Goal: Task Accomplishment & Management: Use online tool/utility

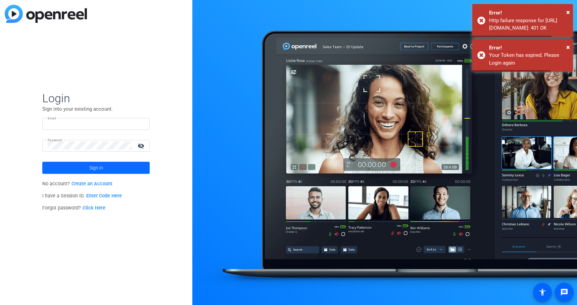
type input "[PERSON_NAME][EMAIL_ADDRESS][PERSON_NAME][DOMAIN_NAME]"
click at [102, 164] on span "Sign in" at bounding box center [96, 167] width 14 height 17
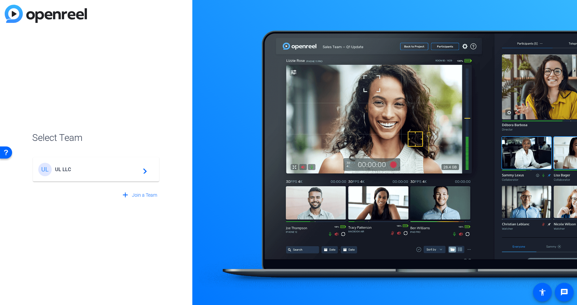
click at [101, 168] on span "UL LLC" at bounding box center [97, 169] width 84 height 6
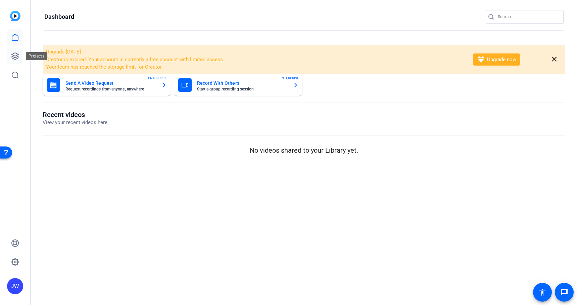
click at [13, 50] on link at bounding box center [15, 56] width 16 height 16
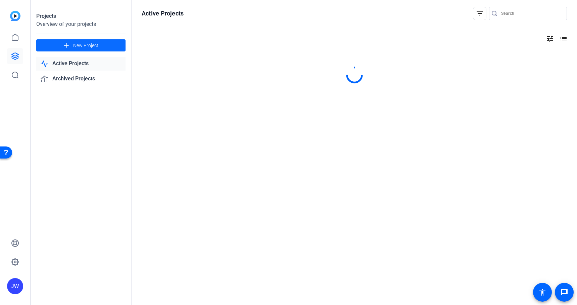
click at [78, 48] on span "New Project" at bounding box center [85, 45] width 25 height 7
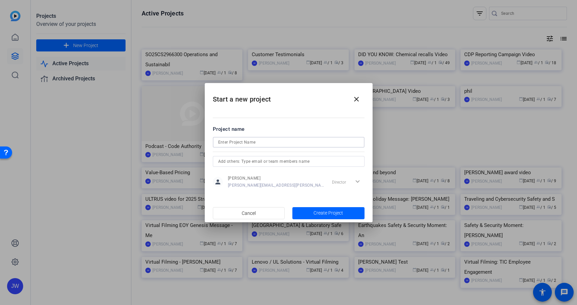
click at [268, 142] on input at bounding box center [288, 142] width 141 height 8
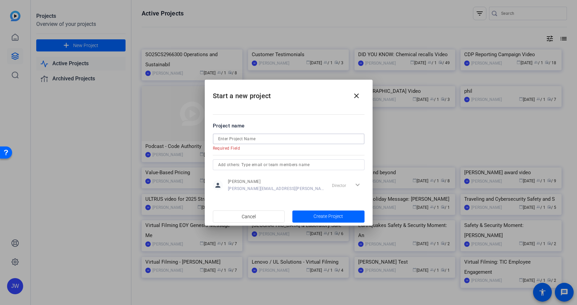
click at [276, 139] on input at bounding box center [288, 139] width 141 height 8
paste input "Commercial Connections Virtual Filming: [PERSON_NAME]"
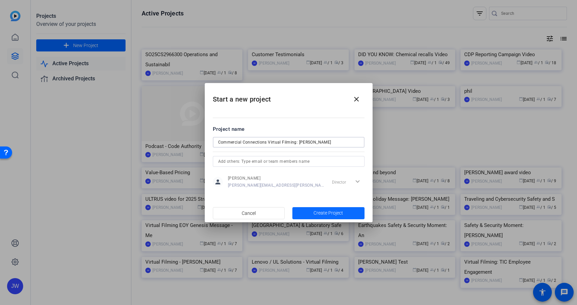
type input "Commercial Connections Virtual Filming: [PERSON_NAME]"
click at [325, 209] on span "Create Project" at bounding box center [329, 212] width 30 height 7
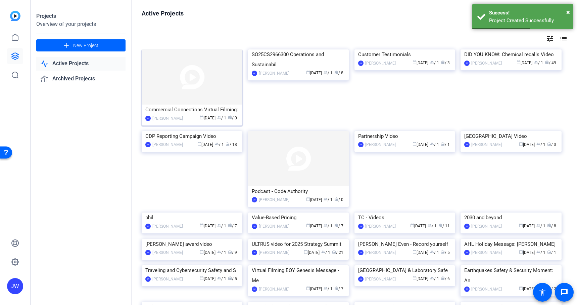
click at [182, 72] on img at bounding box center [192, 76] width 101 height 55
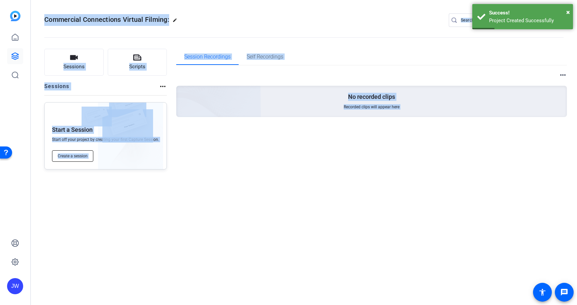
click at [72, 160] on button "Create a session" at bounding box center [72, 155] width 41 height 11
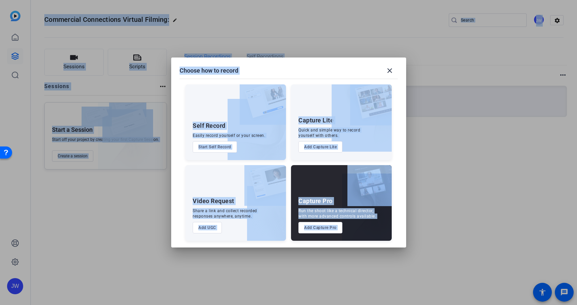
click at [318, 235] on div "Capture Pro Run the shoot like a technical director, with more advanced control…" at bounding box center [341, 203] width 101 height 76
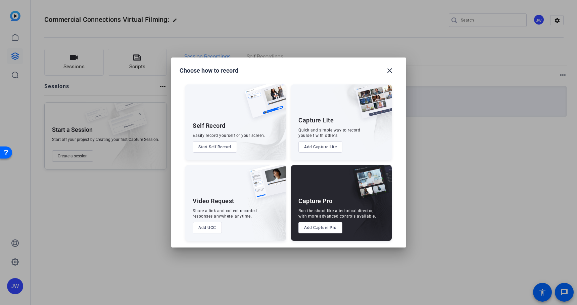
click at [321, 229] on button "Add Capture Pro" at bounding box center [321, 227] width 44 height 11
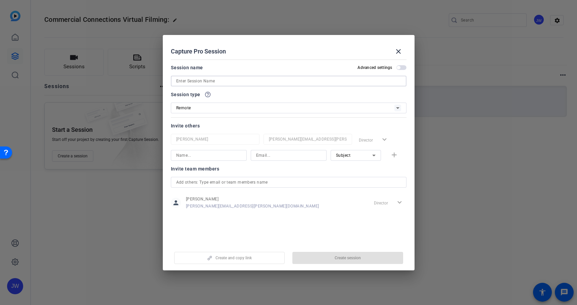
click at [227, 82] on input at bounding box center [288, 81] width 225 height 8
paste input "Commercial Connections Virtual Filming: [PERSON_NAME]"
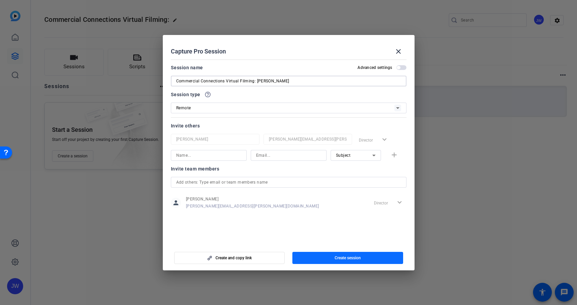
type input "Commercial Connections Virtual Filming: [PERSON_NAME]"
click at [320, 259] on span "button" at bounding box center [347, 258] width 111 height 16
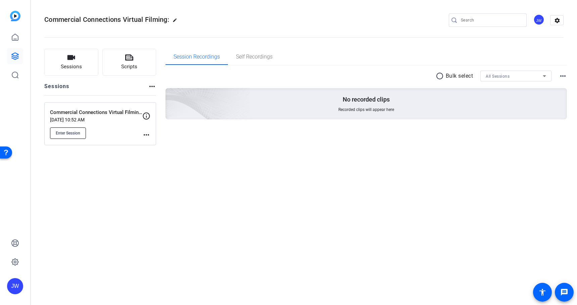
click at [71, 134] on span "Enter Session" at bounding box center [68, 132] width 25 height 5
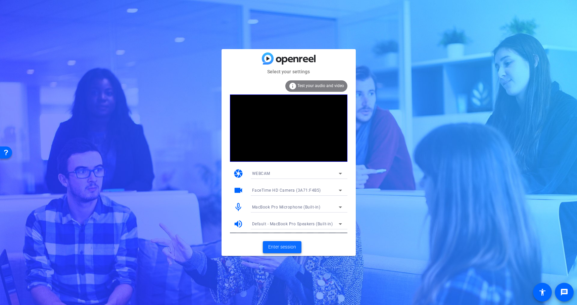
click at [284, 249] on span "Enter session" at bounding box center [282, 246] width 28 height 7
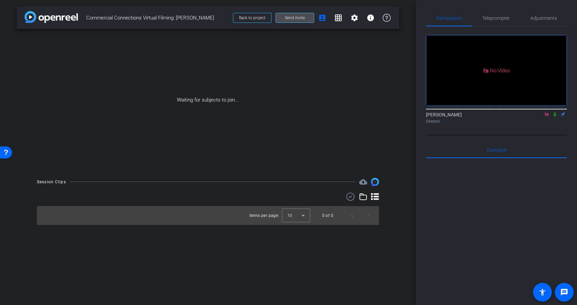
click at [298, 17] on span "Send invite" at bounding box center [295, 17] width 20 height 5
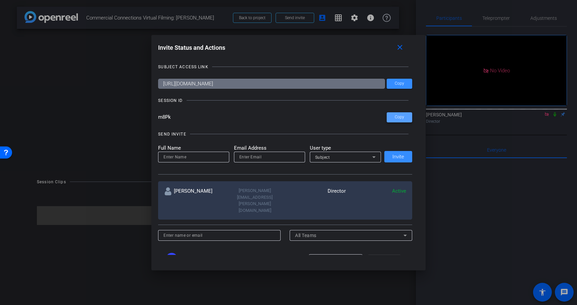
click at [404, 111] on span at bounding box center [400, 117] width 26 height 16
click at [401, 47] on mat-icon "close" at bounding box center [400, 47] width 8 height 8
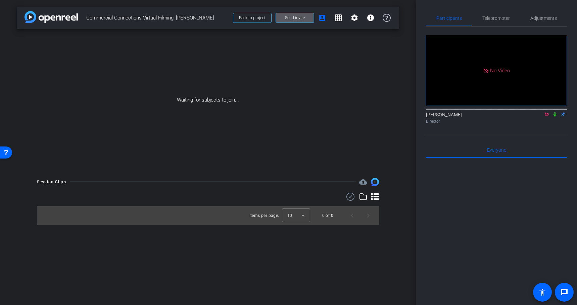
click at [545, 124] on div "[PERSON_NAME] Director" at bounding box center [496, 117] width 141 height 13
click at [549, 117] on icon at bounding box center [546, 114] width 5 height 5
click at [501, 13] on span "Teleprompter" at bounding box center [497, 18] width 28 height 16
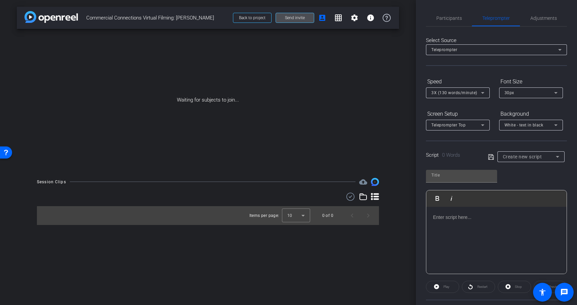
click at [292, 21] on span at bounding box center [295, 18] width 38 height 16
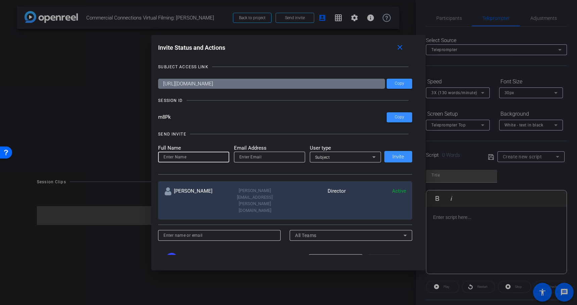
click at [196, 161] on input at bounding box center [194, 157] width 60 height 8
type input "[PERSON_NAME]"
type input "[PERSON_NAME][EMAIL_ADDRESS][DOMAIN_NAME]"
click at [399, 150] on span at bounding box center [399, 156] width 28 height 16
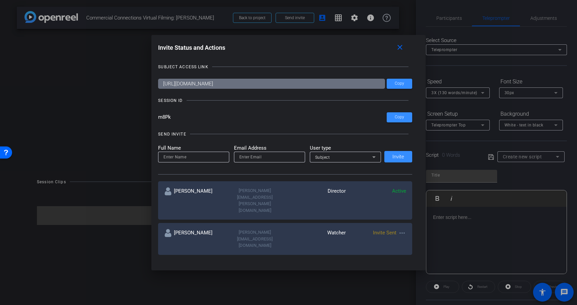
click at [203, 155] on input at bounding box center [194, 157] width 60 height 8
click at [204, 158] on input at bounding box center [194, 157] width 60 height 8
type input "e"
type input "[PERSON_NAME]"
paste input "[PERSON_NAME][EMAIL_ADDRESS][PERSON_NAME][DOMAIN_NAME]"
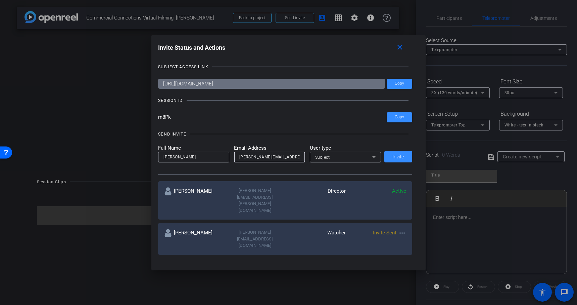
scroll to position [0, 3]
paste input "email"
type input "[PERSON_NAME][EMAIL_ADDRESS][PERSON_NAME][DOMAIN_NAME]"
click at [371, 155] on icon at bounding box center [374, 157] width 8 height 8
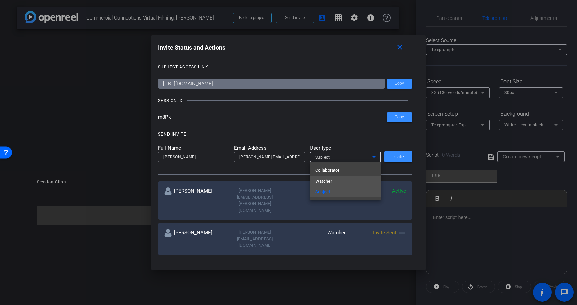
click at [335, 180] on mat-option "Watcher" at bounding box center [345, 181] width 71 height 11
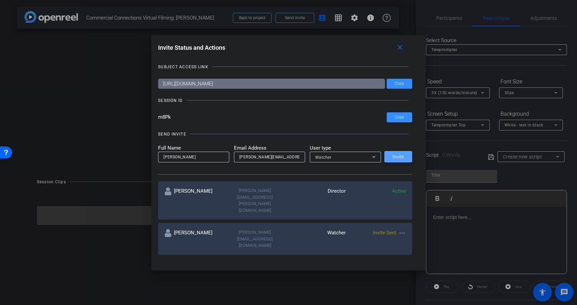
click at [403, 158] on span "Invite" at bounding box center [399, 156] width 12 height 5
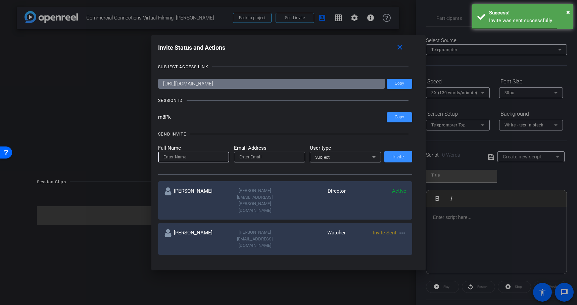
click at [199, 157] on input at bounding box center [194, 157] width 60 height 8
type input "[PERSON_NAME]"
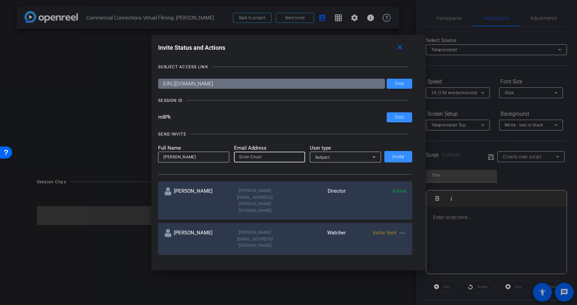
click at [276, 159] on input "email" at bounding box center [269, 157] width 60 height 8
paste input "[PERSON_NAME][EMAIL_ADDRESS][PERSON_NAME][DOMAIN_NAME]"
type input "[PERSON_NAME][EMAIL_ADDRESS][PERSON_NAME][DOMAIN_NAME]"
click at [326, 155] on span "Subject" at bounding box center [322, 157] width 15 height 5
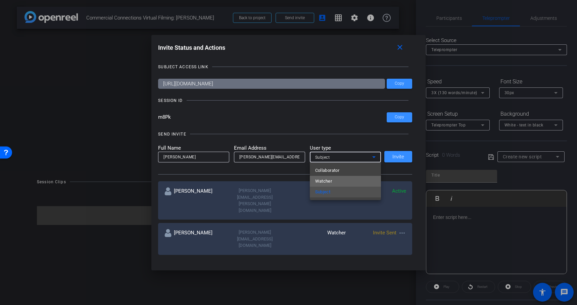
click at [325, 180] on span "Watcher" at bounding box center [323, 181] width 17 height 8
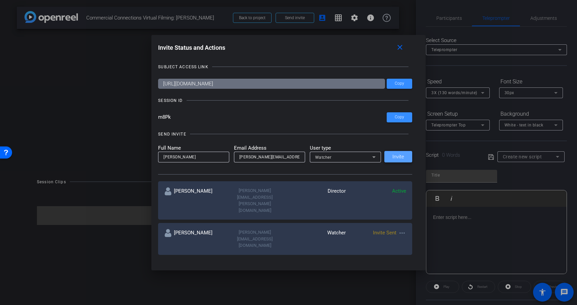
click at [406, 156] on span at bounding box center [399, 156] width 28 height 16
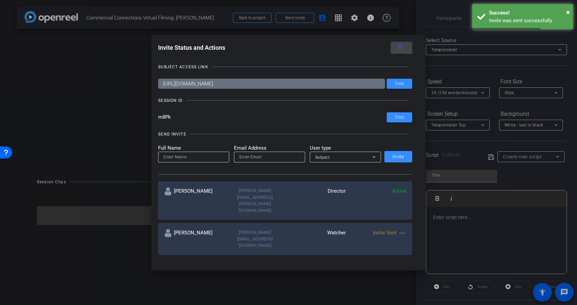
click at [398, 49] on mat-icon "close" at bounding box center [400, 47] width 8 height 8
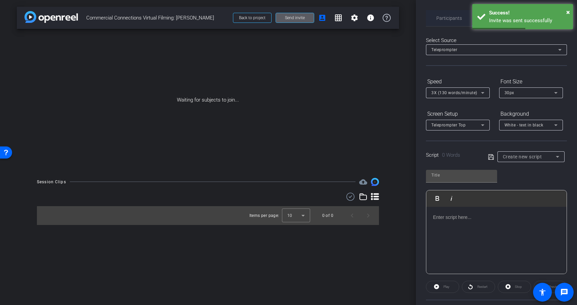
click at [461, 14] on span "Participants" at bounding box center [450, 18] width 26 height 16
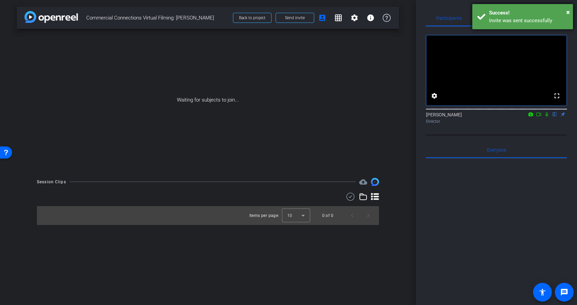
click at [554, 5] on div "× Success! Invite was sent successfully" at bounding box center [522, 16] width 101 height 25
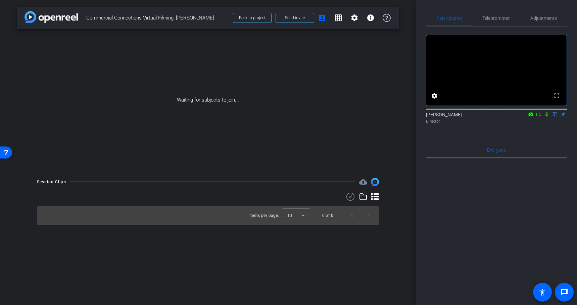
click at [538, 116] on icon at bounding box center [539, 113] width 5 height 3
click at [502, 14] on span "Teleprompter" at bounding box center [497, 18] width 28 height 16
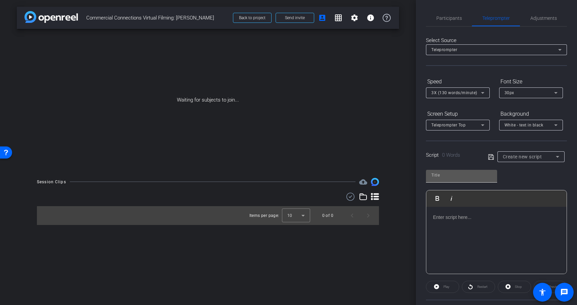
click at [451, 174] on input "text" at bounding box center [462, 175] width 60 height 8
click at [462, 210] on div at bounding box center [496, 240] width 140 height 67
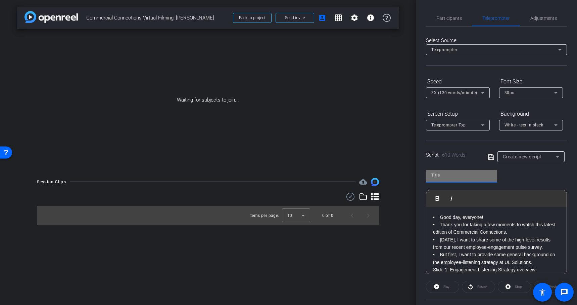
click at [472, 178] on input "text" at bounding box center [462, 175] width 60 height 8
type input "[PERSON_NAME]"
click at [491, 155] on icon at bounding box center [490, 156] width 5 height 5
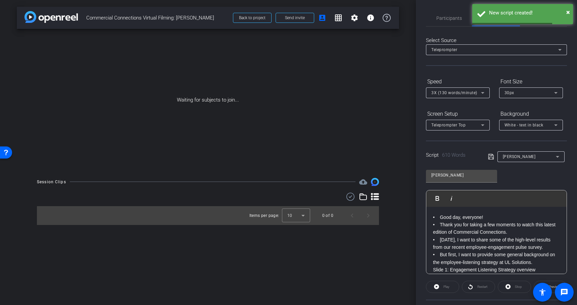
click at [535, 171] on div "[PERSON_NAME] Play Play from this location Play Selected Play and display the s…" at bounding box center [496, 219] width 141 height 109
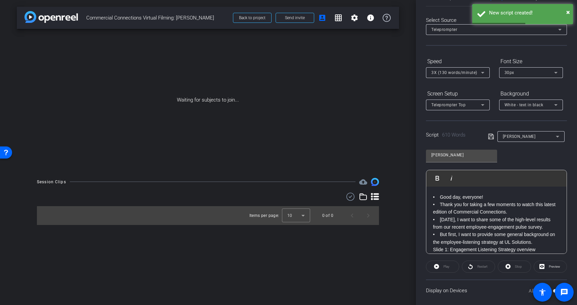
scroll to position [26, 0]
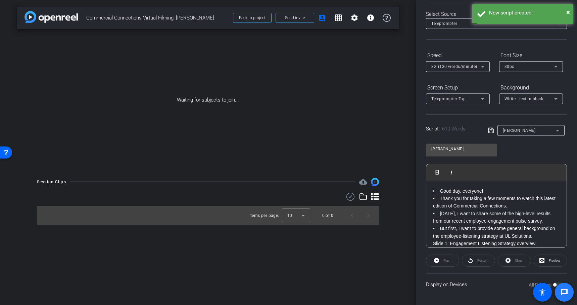
click at [556, 285] on span at bounding box center [564, 291] width 19 height 19
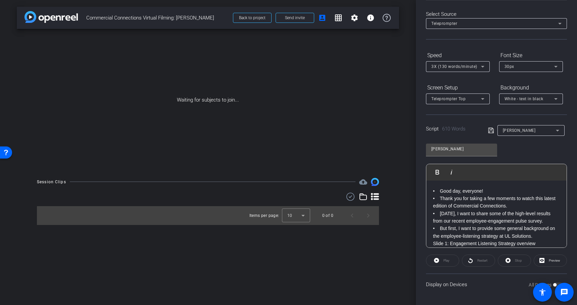
scroll to position [0, 0]
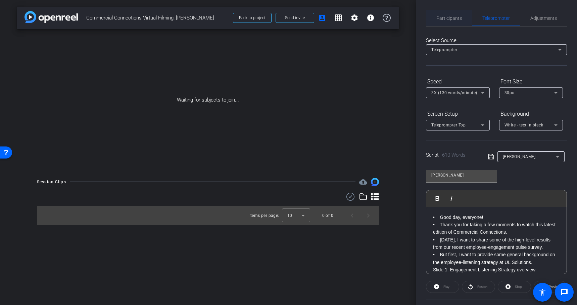
click at [447, 21] on span "Participants" at bounding box center [450, 18] width 26 height 16
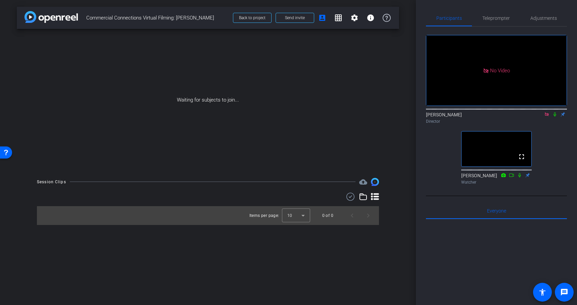
click at [544, 111] on mat-icon at bounding box center [547, 114] width 8 height 6
click at [497, 22] on span "Teleprompter" at bounding box center [497, 18] width 28 height 16
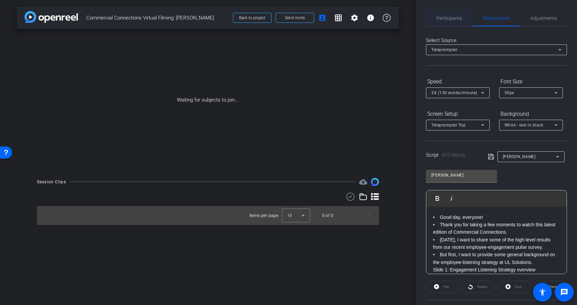
click at [456, 21] on span "Participants" at bounding box center [450, 18] width 26 height 16
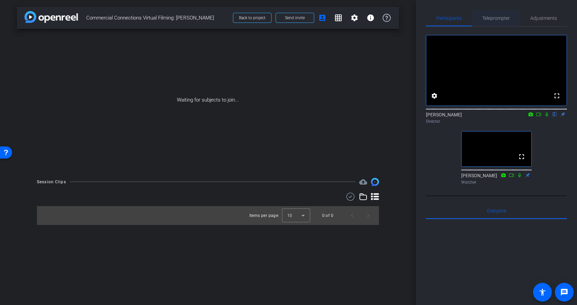
click at [495, 23] on span "Teleprompter" at bounding box center [497, 18] width 28 height 16
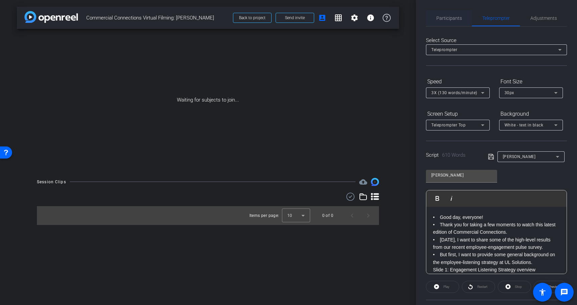
click at [433, 22] on div "Participants" at bounding box center [449, 18] width 46 height 16
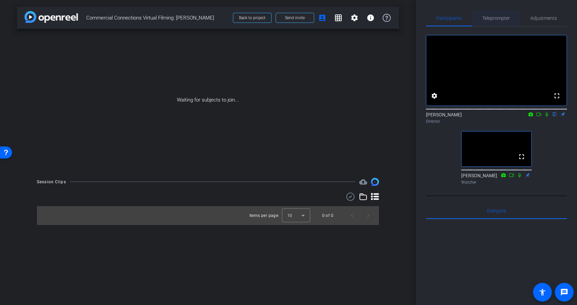
click at [492, 11] on span "Teleprompter" at bounding box center [497, 18] width 28 height 16
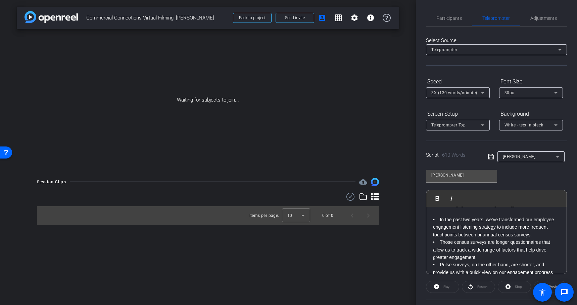
scroll to position [27, 0]
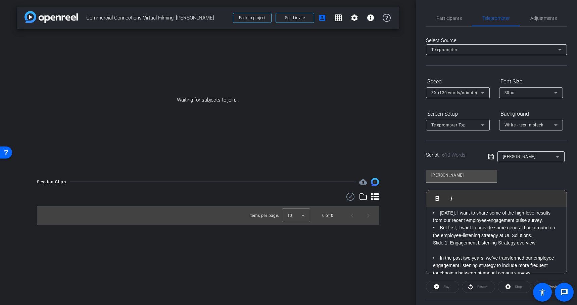
click at [449, 244] on p "Slide 1: Engagement Listening Strategy overview" at bounding box center [496, 242] width 127 height 7
click at [481, 251] on p at bounding box center [496, 249] width 127 height 7
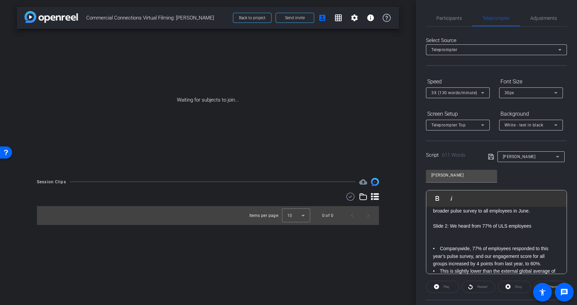
scroll to position [157, 0]
click at [456, 219] on p at bounding box center [496, 217] width 127 height 7
click at [454, 241] on p at bounding box center [496, 240] width 127 height 7
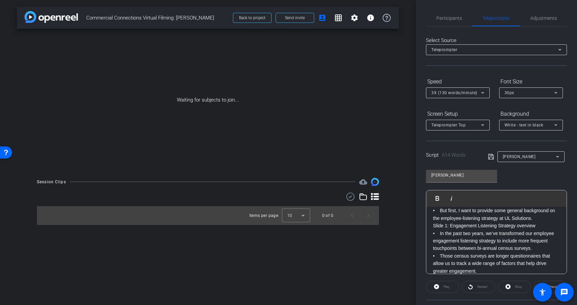
scroll to position [41, 0]
click at [544, 228] on p "***Slide 1: Engagement Listening Strategy overview" at bounding box center [496, 228] width 127 height 7
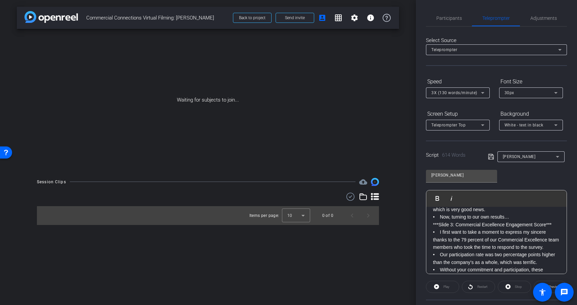
scroll to position [201, 0]
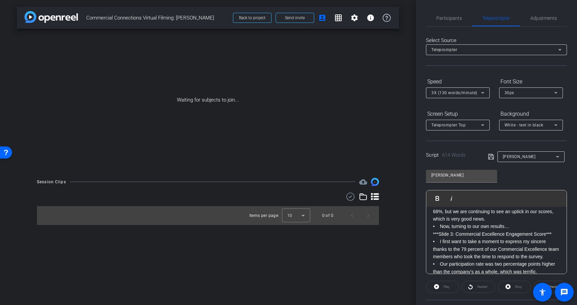
click at [504, 235] on p "***Slide 3: Commercial Excellence Engagement Score***" at bounding box center [496, 233] width 127 height 7
click at [503, 246] on p "• I first want to take a moment to express my sincere thanks to the 79 percent …" at bounding box center [496, 248] width 127 height 22
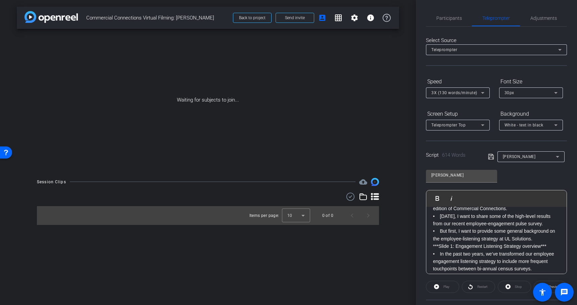
click at [503, 246] on p "***Slide 1: Engagement Listening Strategy overview***" at bounding box center [496, 245] width 127 height 7
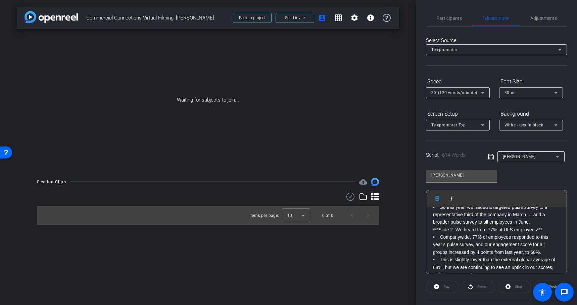
scroll to position [143, 0]
click at [478, 231] on p "***Slide 2: We heard from 77% of ULS employees***" at bounding box center [496, 231] width 127 height 7
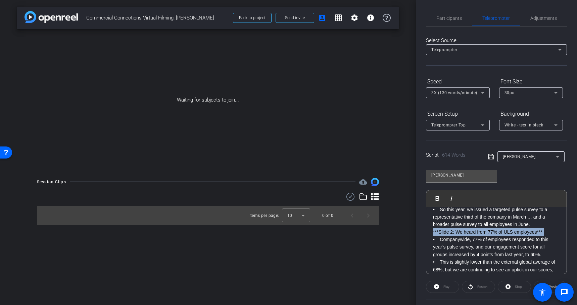
click at [478, 231] on p "***Slide 2: We heard from 77% of ULS employees***" at bounding box center [496, 231] width 127 height 7
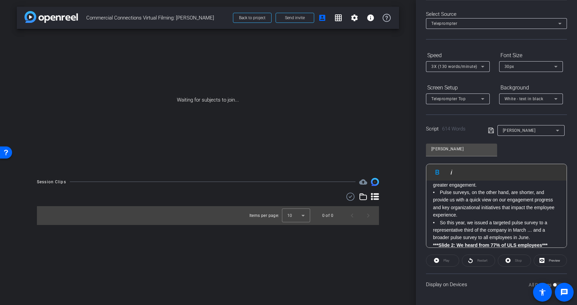
scroll to position [102, 0]
click at [478, 231] on p "• So this year, we issued a targeted pulse survey to a representative third of …" at bounding box center [496, 231] width 127 height 22
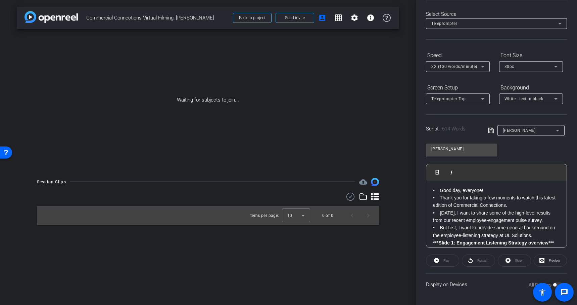
scroll to position [0, 0]
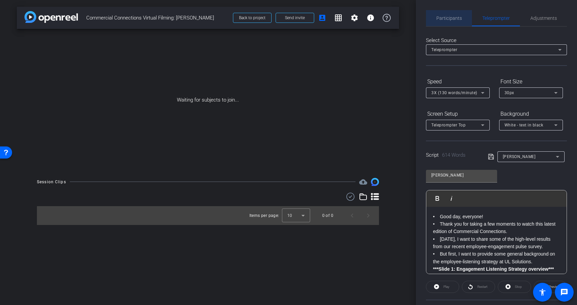
click at [452, 21] on span "Participants" at bounding box center [450, 18] width 26 height 16
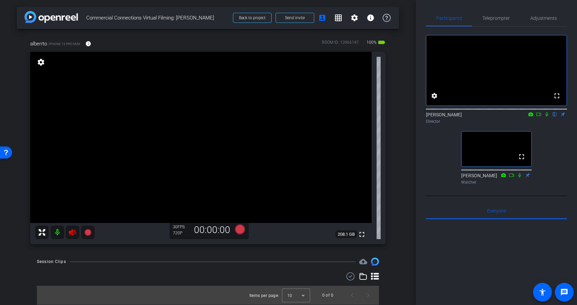
click at [72, 232] on icon at bounding box center [73, 232] width 8 height 8
click at [499, 19] on span "Teleprompter" at bounding box center [497, 18] width 28 height 5
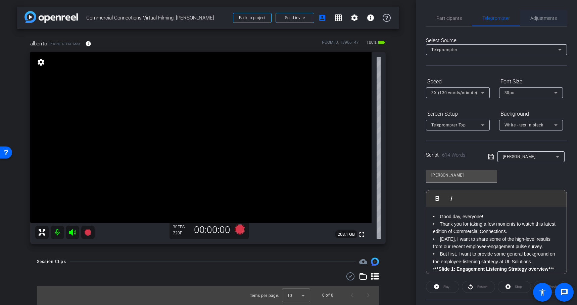
click at [552, 11] on span "Adjustments" at bounding box center [544, 18] width 27 height 16
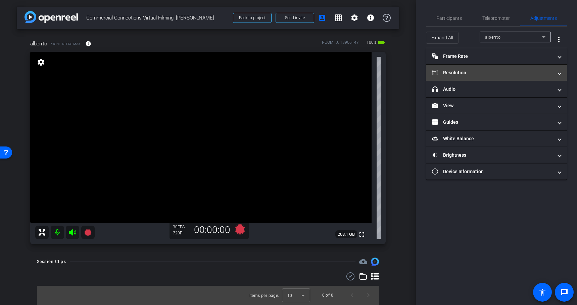
click at [471, 67] on mat-expansion-panel-header "Resolution" at bounding box center [496, 72] width 141 height 16
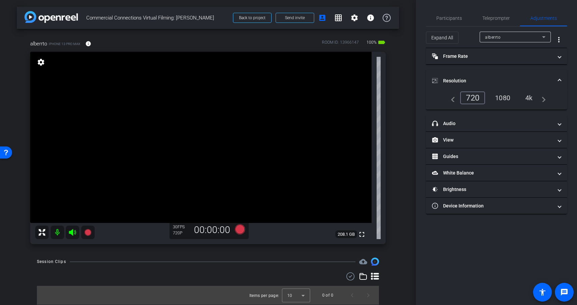
click at [502, 98] on div "1080" at bounding box center [502, 97] width 25 height 11
click at [497, 17] on span "Teleprompter" at bounding box center [497, 18] width 28 height 5
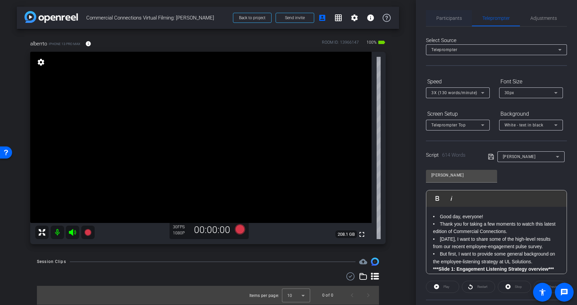
click at [449, 17] on span "Participants" at bounding box center [450, 18] width 26 height 5
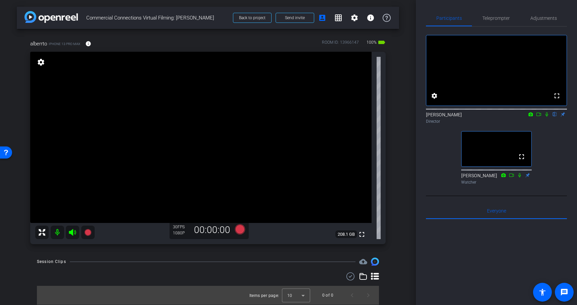
click at [401, 168] on div "arrow_back Commercial Connections Virtual Filming: [PERSON_NAME] Back to projec…" at bounding box center [208, 152] width 416 height 305
click at [405, 42] on div "arrow_back Commercial Connections Virtual Filming: [PERSON_NAME] Back to projec…" at bounding box center [208, 152] width 416 height 305
click at [401, 43] on div "arrow_back Commercial Connections Virtual Filming: [PERSON_NAME] Back to projec…" at bounding box center [208, 152] width 416 height 305
click at [22, 44] on div "alberrto iPhone 13 Pro Max info ROOM ID: 13966147 100% battery_std fullscreen s…" at bounding box center [208, 140] width 382 height 222
click at [402, 114] on div "arrow_back Commercial Connections Virtual Filming: [PERSON_NAME] Back to projec…" at bounding box center [208, 152] width 416 height 305
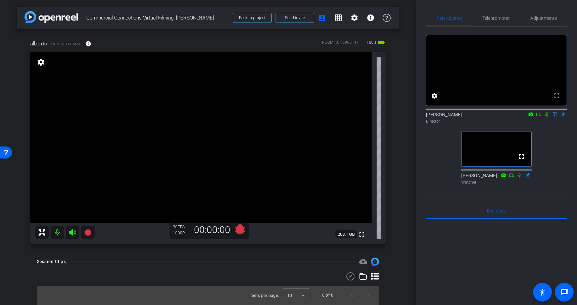
click at [410, 19] on div "arrow_back Commercial Connections Virtual Filming: [PERSON_NAME] Back to projec…" at bounding box center [208, 152] width 416 height 305
click at [504, 17] on span "Teleprompter" at bounding box center [497, 18] width 28 height 5
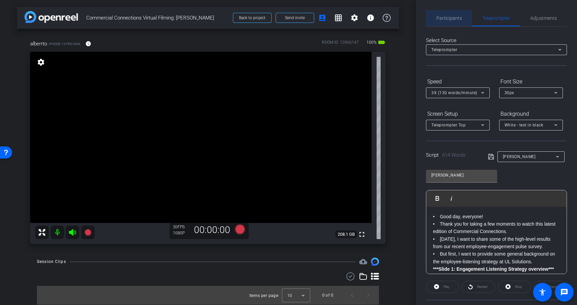
click at [446, 14] on span "Participants" at bounding box center [450, 18] width 26 height 16
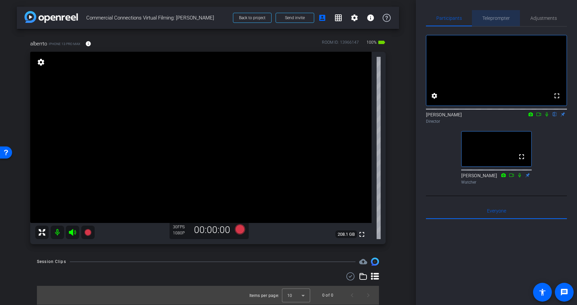
click at [502, 17] on span "Teleprompter" at bounding box center [497, 18] width 28 height 5
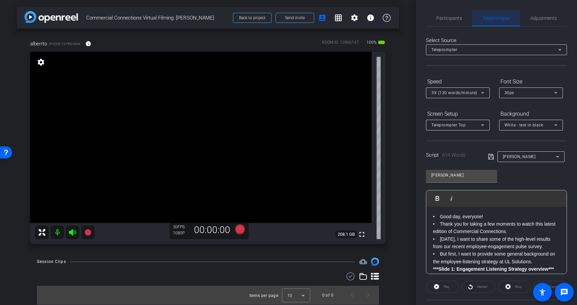
click at [502, 17] on span "Teleprompter" at bounding box center [497, 18] width 28 height 5
click at [457, 24] on span "Participants" at bounding box center [450, 18] width 26 height 16
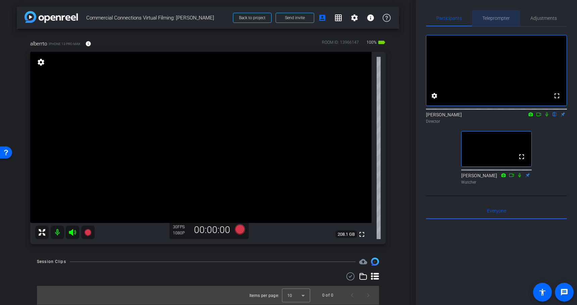
click at [506, 22] on span "Teleprompter" at bounding box center [497, 18] width 28 height 16
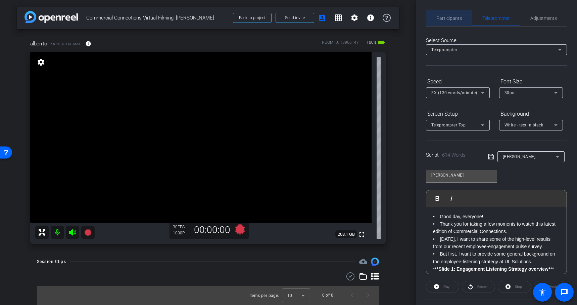
click at [449, 21] on span "Participants" at bounding box center [450, 18] width 26 height 16
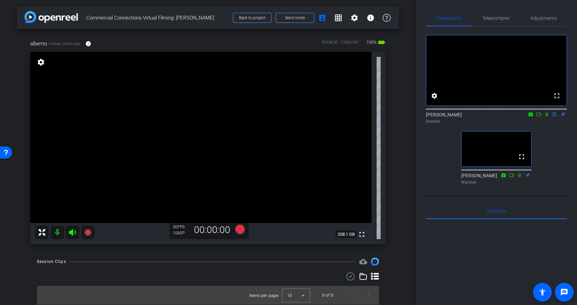
click at [404, 23] on div "arrow_back Commercial Connections Virtual Filming: [PERSON_NAME] Back to projec…" at bounding box center [208, 152] width 416 height 305
click at [233, 48] on div "alberrto iPhone 13 Pro Max info ROOM ID: 13966147 100% battery_std" at bounding box center [208, 44] width 356 height 16
click at [209, 38] on div "alberrto iPhone 13 Pro Max info ROOM ID: 13966147 100% battery_std" at bounding box center [208, 44] width 356 height 16
click at [210, 39] on div "alberrto iPhone 13 Pro Max info ROOM ID: 13966147 100% battery_std" at bounding box center [208, 44] width 356 height 16
click at [406, 173] on div "arrow_back Commercial Connections Virtual Filming: [PERSON_NAME] Back to projec…" at bounding box center [208, 152] width 416 height 305
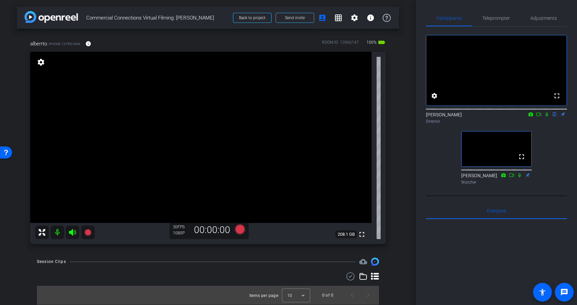
click at [444, 169] on div "fullscreen settings [PERSON_NAME] flip Director fullscreen [PERSON_NAME] Watcher" at bounding box center [496, 107] width 141 height 161
click at [441, 162] on div "fullscreen settings [PERSON_NAME] flip Director fullscreen [PERSON_NAME] Watcher" at bounding box center [496, 107] width 141 height 161
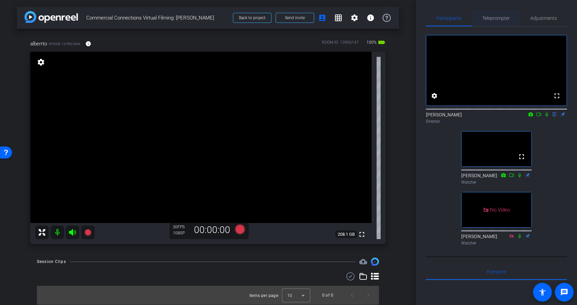
click at [496, 21] on span "Teleprompter" at bounding box center [497, 18] width 28 height 16
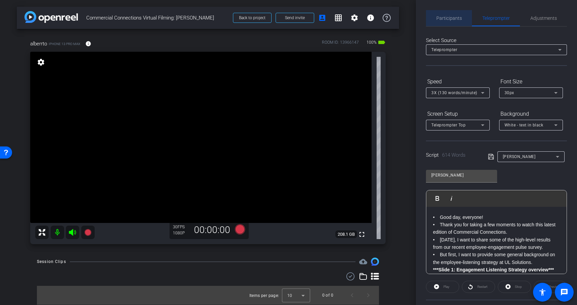
click at [452, 21] on span "Participants" at bounding box center [450, 18] width 26 height 16
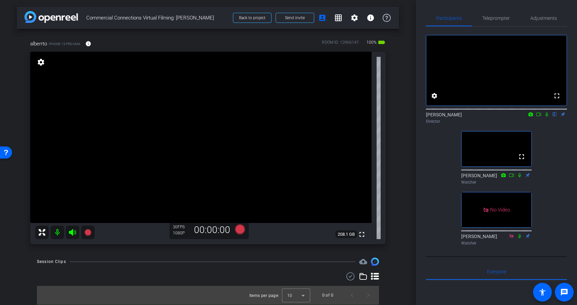
click at [9, 273] on div "arrow_back Commercial Connections Virtual Filming: [PERSON_NAME] Back to projec…" at bounding box center [208, 152] width 416 height 305
click at [511, 18] on div "Teleprompter" at bounding box center [496, 18] width 48 height 16
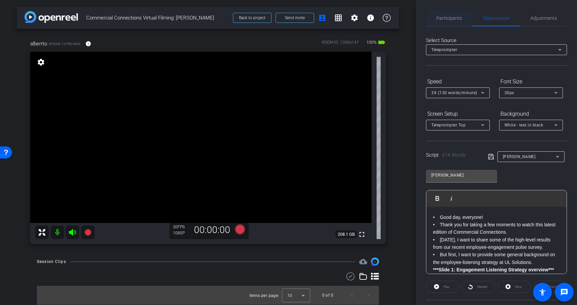
click at [457, 20] on span "Participants" at bounding box center [450, 18] width 26 height 5
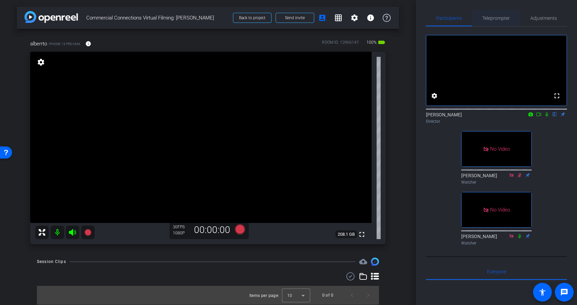
click at [493, 21] on span "Teleprompter" at bounding box center [497, 18] width 28 height 16
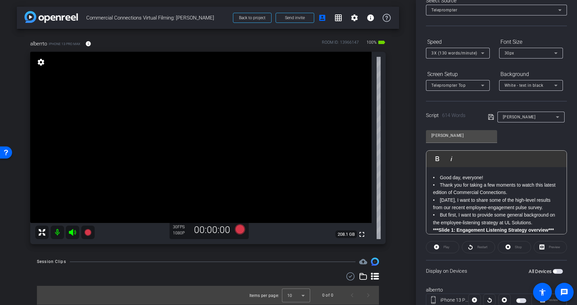
scroll to position [62, 0]
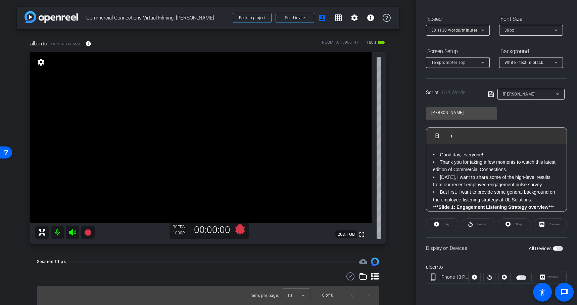
click at [558, 249] on span "button" at bounding box center [558, 248] width 10 height 5
click at [557, 281] on span at bounding box center [549, 277] width 35 height 16
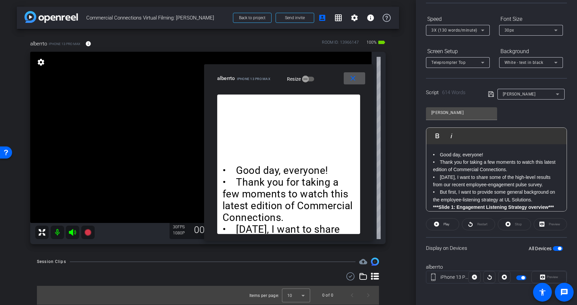
click at [536, 62] on span "White - text in black" at bounding box center [524, 62] width 39 height 5
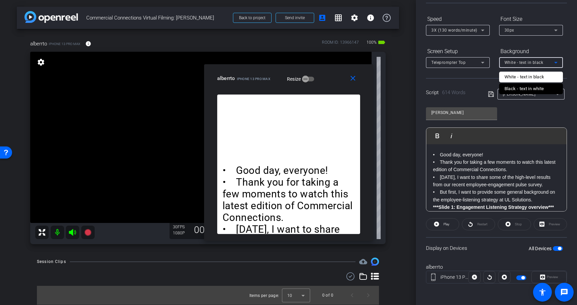
click at [529, 88] on div "Black - text in white" at bounding box center [525, 89] width 40 height 8
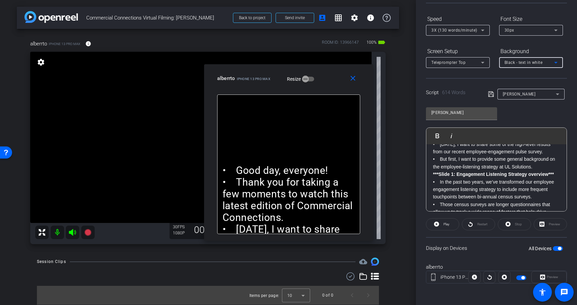
scroll to position [0, 0]
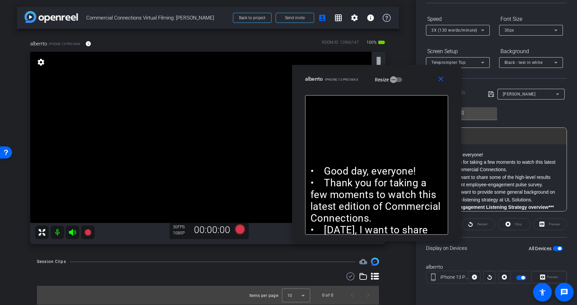
drag, startPoint x: 333, startPoint y: 85, endPoint x: 421, endPoint y: 86, distance: 87.6
click at [421, 86] on div "close alberrto iPhone 13 Pro Max Resize" at bounding box center [376, 80] width 169 height 30
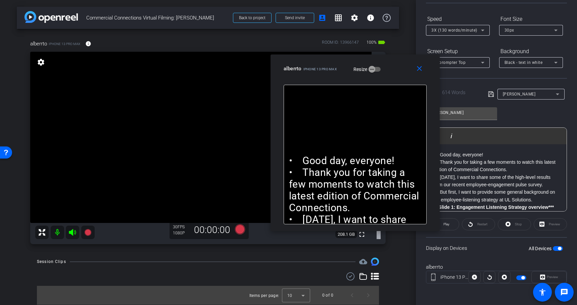
drag, startPoint x: 421, startPoint y: 75, endPoint x: 398, endPoint y: 58, distance: 28.6
click at [398, 62] on div "alberrto iPhone 13 Pro Max Resize" at bounding box center [358, 68] width 148 height 12
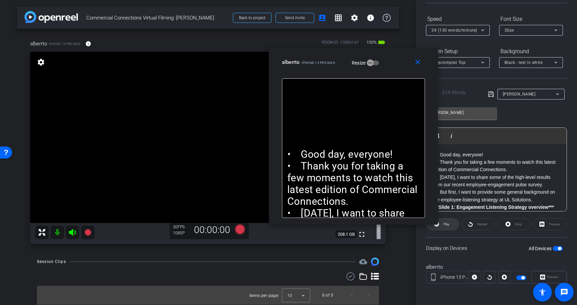
click at [450, 225] on span at bounding box center [442, 224] width 33 height 16
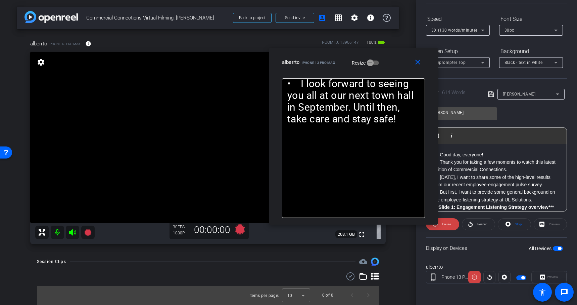
click at [480, 26] on icon at bounding box center [483, 30] width 8 height 8
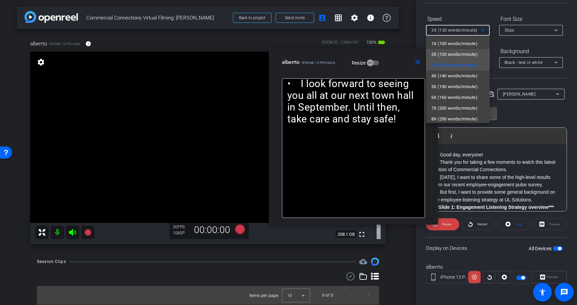
click at [446, 55] on span "2X (120 words/minute)" at bounding box center [455, 54] width 46 height 8
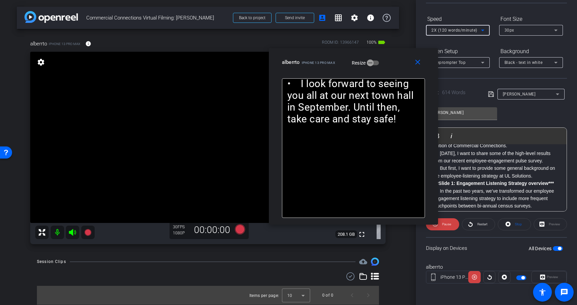
scroll to position [24, 0]
click at [417, 60] on mat-icon "close" at bounding box center [418, 62] width 8 height 8
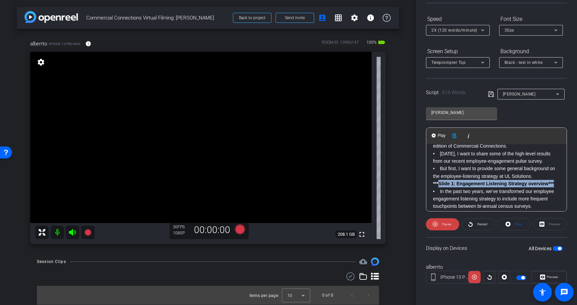
drag, startPoint x: 560, startPoint y: 182, endPoint x: 440, endPoint y: 183, distance: 120.9
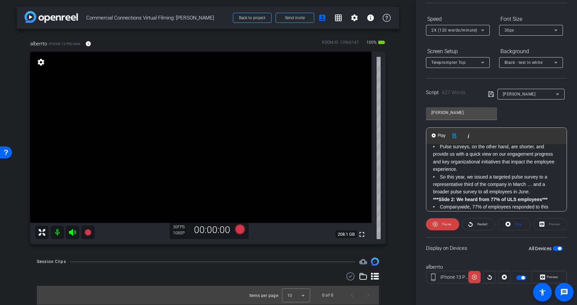
scroll to position [127, 0]
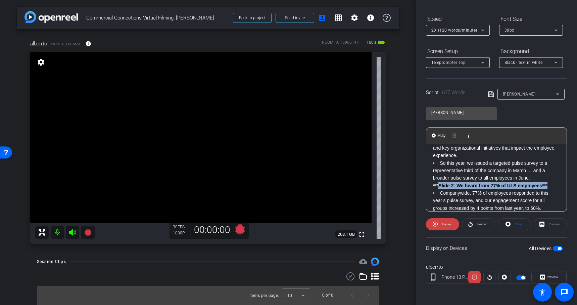
drag, startPoint x: 440, startPoint y: 184, endPoint x: 548, endPoint y: 186, distance: 108.5
click at [548, 186] on p "***Slide 2: We heard from 77% of ULS employees***" at bounding box center [496, 185] width 127 height 7
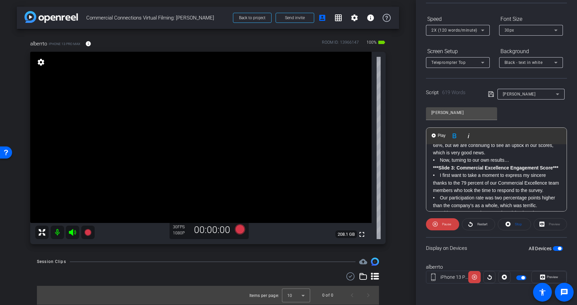
scroll to position [209, 0]
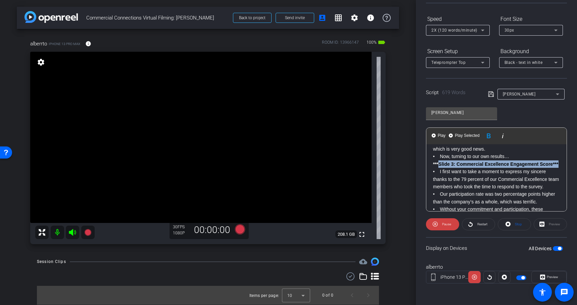
drag, startPoint x: 440, startPoint y: 163, endPoint x: 575, endPoint y: 164, distance: 134.7
click at [575, 164] on div "Participants Teleprompter Adjustments settings [PERSON_NAME] flip Director [PER…" at bounding box center [496, 152] width 161 height 305
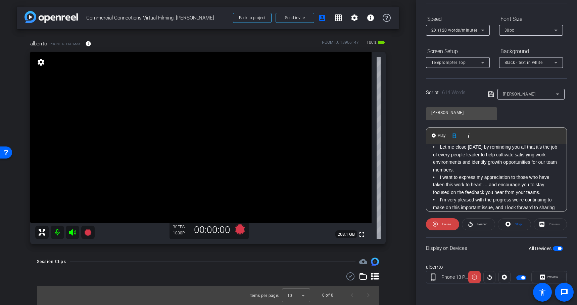
scroll to position [430, 0]
click at [492, 95] on icon at bounding box center [491, 94] width 6 height 8
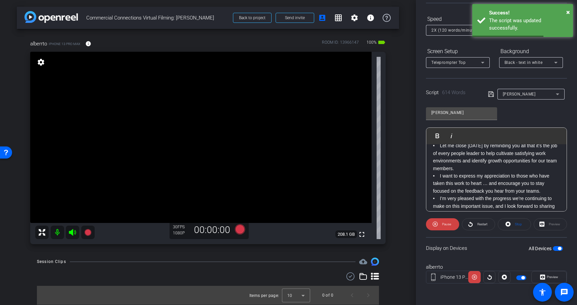
scroll to position [0, 0]
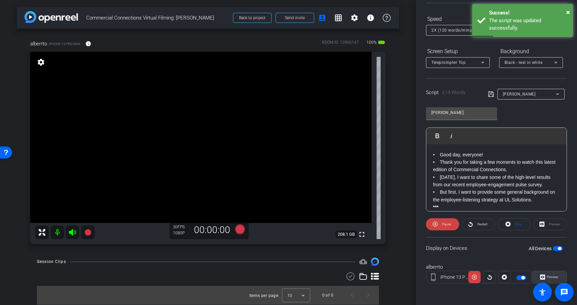
click at [559, 275] on span at bounding box center [549, 277] width 35 height 16
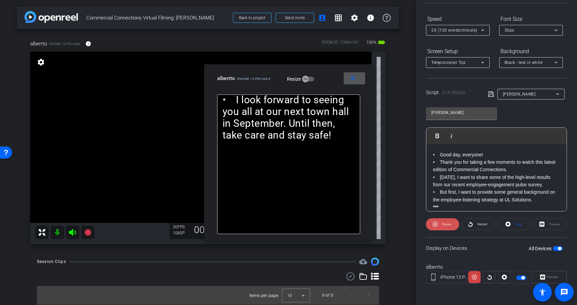
click at [444, 223] on span "Pause" at bounding box center [446, 224] width 9 height 4
click at [444, 223] on span "Play" at bounding box center [447, 224] width 6 height 4
click at [481, 28] on icon at bounding box center [483, 30] width 8 height 8
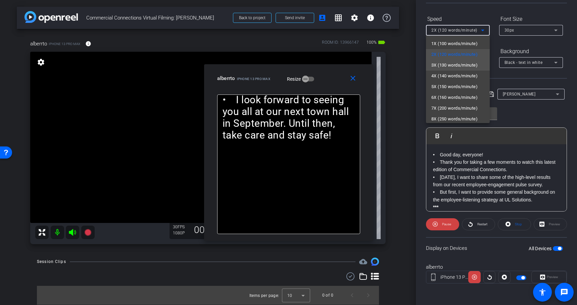
click at [456, 62] on span "3X (130 words/minute)" at bounding box center [455, 65] width 46 height 8
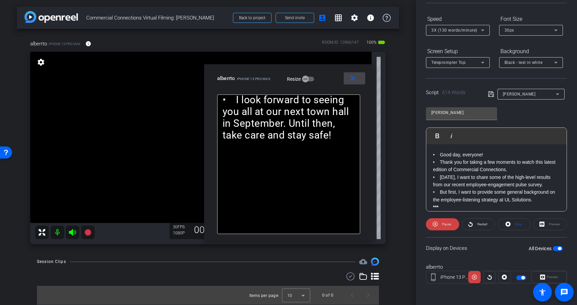
click at [357, 77] on mat-icon "close" at bounding box center [353, 78] width 8 height 8
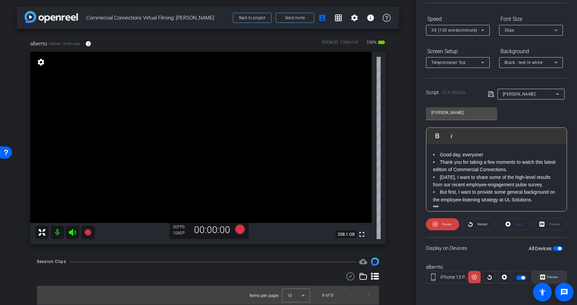
click at [554, 274] on span "Preview" at bounding box center [551, 276] width 13 height 9
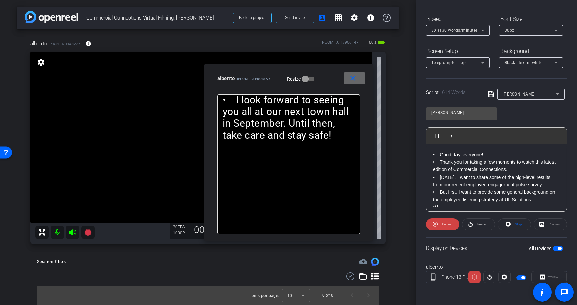
click at [350, 77] on mat-icon "close" at bounding box center [353, 78] width 8 height 8
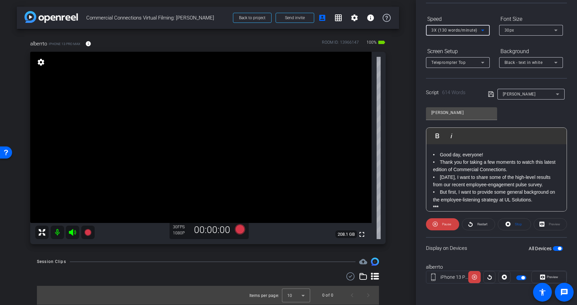
click at [466, 29] on span "3X (130 words/minute)" at bounding box center [455, 30] width 46 height 5
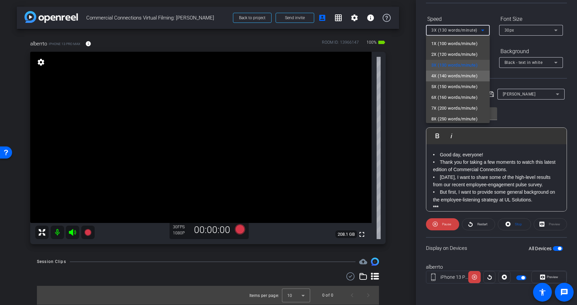
click at [459, 78] on span "4X (140 words/minute)" at bounding box center [455, 76] width 46 height 8
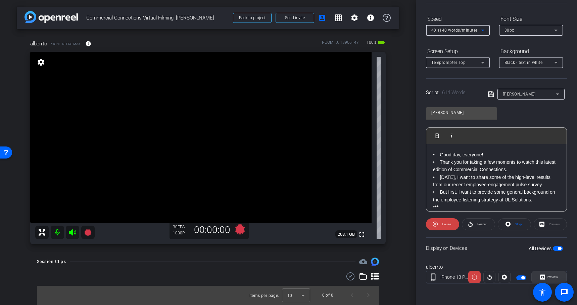
click at [556, 275] on span "Preview" at bounding box center [552, 277] width 11 height 4
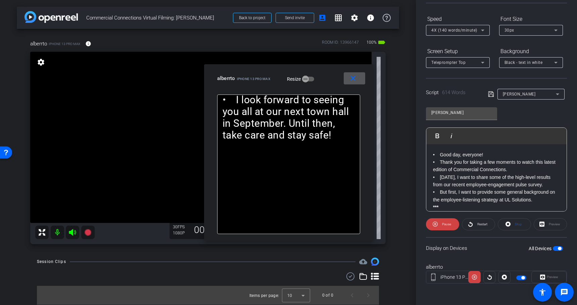
click at [483, 30] on icon at bounding box center [482, 31] width 3 height 2
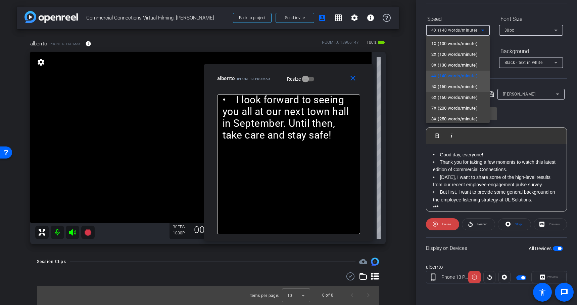
click at [472, 86] on span "5X (150 words/minute)" at bounding box center [455, 87] width 46 height 8
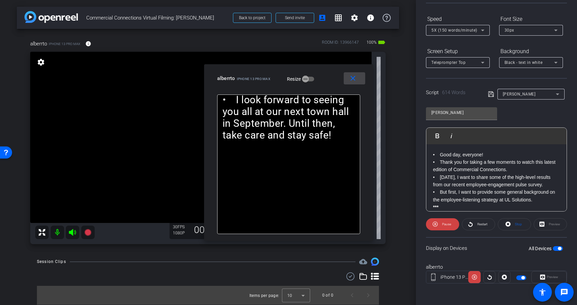
click at [354, 78] on mat-icon "close" at bounding box center [353, 78] width 8 height 8
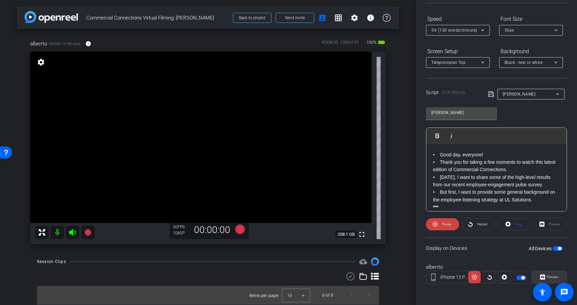
click at [557, 277] on span "Preview" at bounding box center [552, 277] width 11 height 4
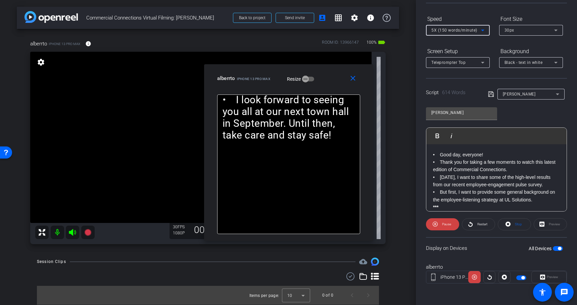
click at [482, 28] on icon at bounding box center [483, 30] width 8 height 8
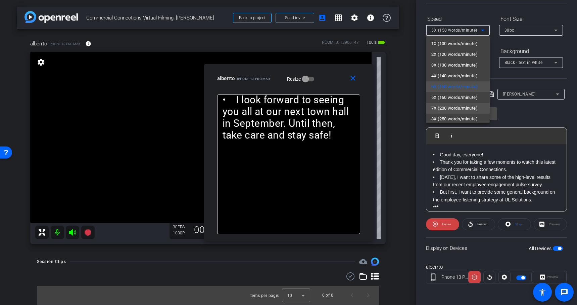
click at [453, 107] on span "7X (200 words/minute)" at bounding box center [455, 108] width 46 height 8
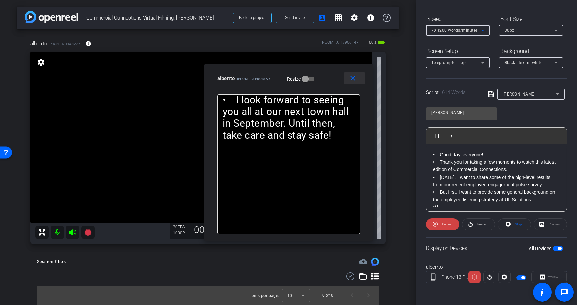
click at [350, 73] on span at bounding box center [354, 78] width 21 height 16
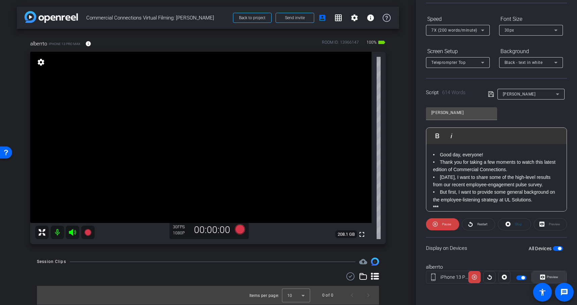
click at [551, 272] on span "Preview" at bounding box center [551, 276] width 13 height 9
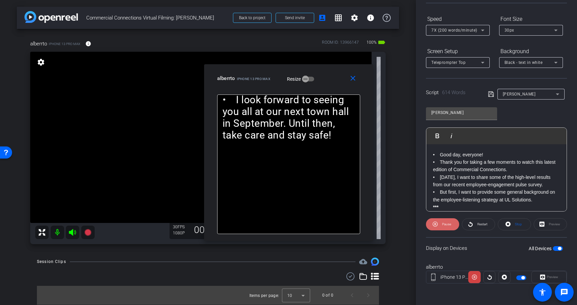
click at [439, 224] on span at bounding box center [442, 224] width 33 height 16
click at [439, 224] on icon at bounding box center [436, 223] width 5 height 5
click at [439, 224] on span at bounding box center [442, 224] width 33 height 16
click at [439, 224] on icon at bounding box center [436, 223] width 5 height 5
click at [462, 34] on div "7X (200 words/minute)" at bounding box center [457, 30] width 50 height 8
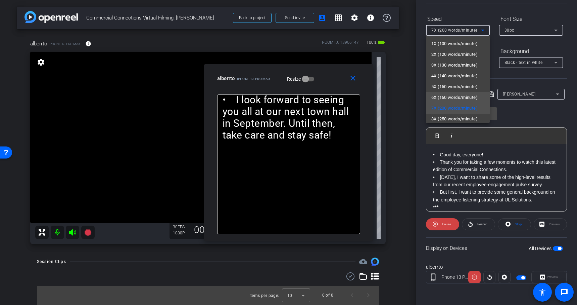
click at [445, 96] on span "6X (160 words/minute)" at bounding box center [455, 97] width 46 height 8
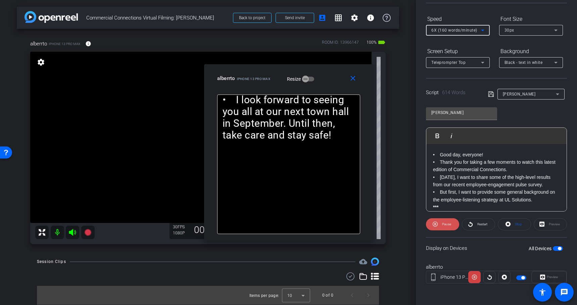
click at [437, 230] on span at bounding box center [442, 224] width 33 height 16
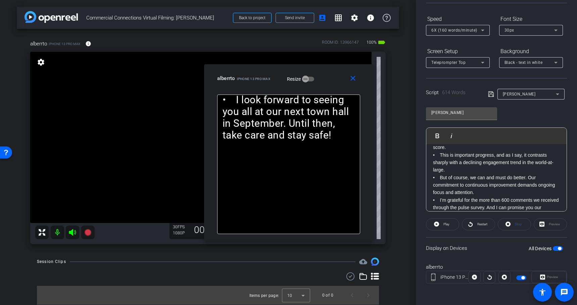
scroll to position [307, 0]
drag, startPoint x: 523, startPoint y: 163, endPoint x: 442, endPoint y: 170, distance: 81.2
click at [442, 170] on p "• This is important progress, and as I say, it contrasts sharply with a declini…" at bounding box center [496, 163] width 127 height 22
click at [483, 159] on p "• This is important progress, and as I say, it contrasts sharply with a declini…" at bounding box center [496, 163] width 127 height 22
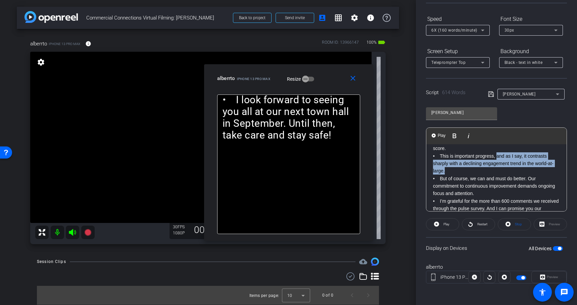
drag, startPoint x: 497, startPoint y: 155, endPoint x: 463, endPoint y: 172, distance: 37.8
click at [463, 172] on p "• This is important progress, and as I say, it contrasts sharply with a declini…" at bounding box center [496, 163] width 127 height 22
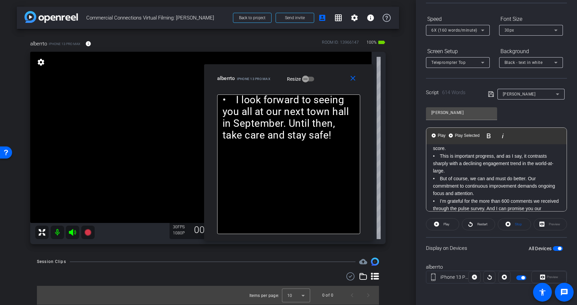
click at [464, 171] on p "• This is important progress, and as I say, it contrasts sharply with a declini…" at bounding box center [496, 163] width 127 height 22
click at [437, 155] on p "• This is important progress, and as I say, it contrasts sharply with a declini…" at bounding box center [496, 163] width 127 height 22
click at [436, 132] on button "Play Play from this location" at bounding box center [439, 135] width 16 height 13
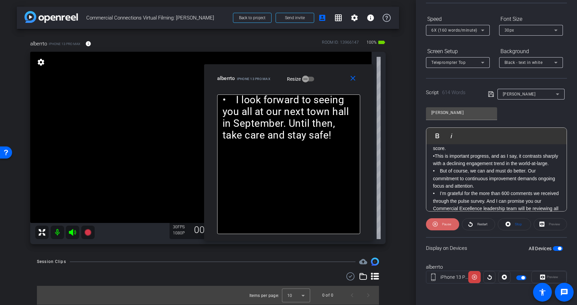
click at [444, 222] on span "Pause" at bounding box center [446, 224] width 9 height 4
drag, startPoint x: 495, startPoint y: 155, endPoint x: 500, endPoint y: 169, distance: 14.3
click at [500, 167] on p "• This is important progress, and as I say, it contrasts sharply with a declini…" at bounding box center [496, 159] width 127 height 15
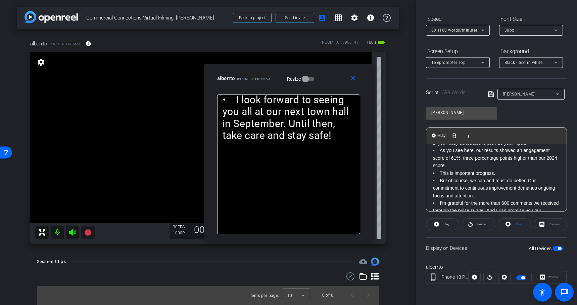
scroll to position [283, 0]
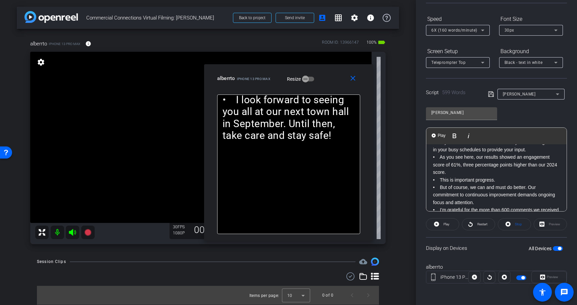
click at [448, 162] on p "• As you see here, our results showed an engagement score of 61%, three percent…" at bounding box center [496, 164] width 127 height 22
click at [442, 137] on span "Play" at bounding box center [442, 136] width 10 height 6
click at [352, 82] on span at bounding box center [354, 78] width 21 height 16
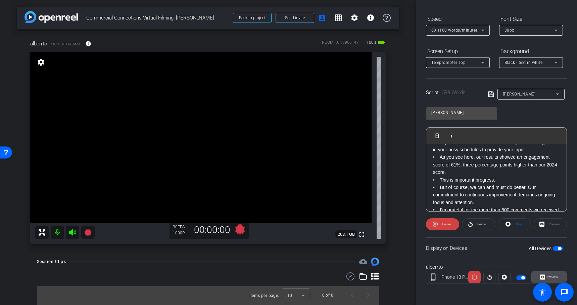
click at [553, 275] on span "Preview" at bounding box center [552, 277] width 11 height 4
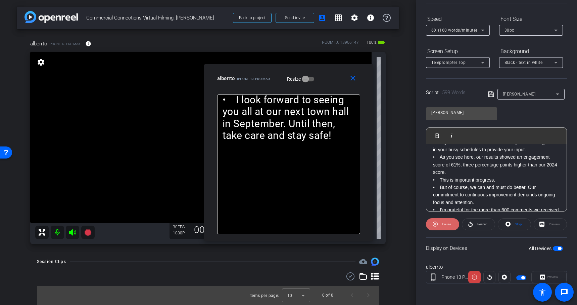
click at [442, 224] on span "Pause" at bounding box center [446, 224] width 9 height 4
click at [501, 181] on p "• This is important progress." at bounding box center [496, 179] width 127 height 7
drag, startPoint x: 501, startPoint y: 181, endPoint x: 433, endPoint y: 180, distance: 68.8
click at [433, 180] on div "• Good day, everyone! • Thank you for taking a few moments to watch this latest…" at bounding box center [496, 134] width 140 height 547
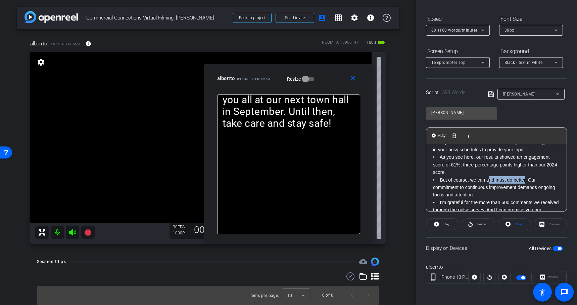
drag, startPoint x: 490, startPoint y: 180, endPoint x: 527, endPoint y: 180, distance: 37.6
click at [527, 180] on p "• But of course, we can and must do better. Our commitment to continuous improv…" at bounding box center [496, 187] width 127 height 22
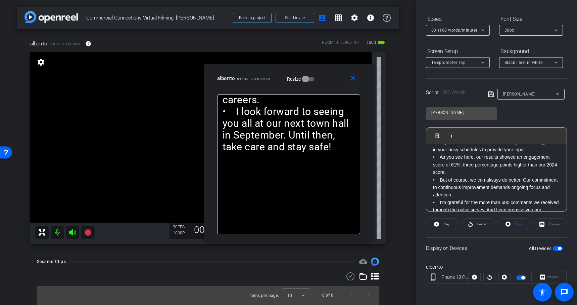
click at [490, 91] on icon at bounding box center [490, 93] width 5 height 5
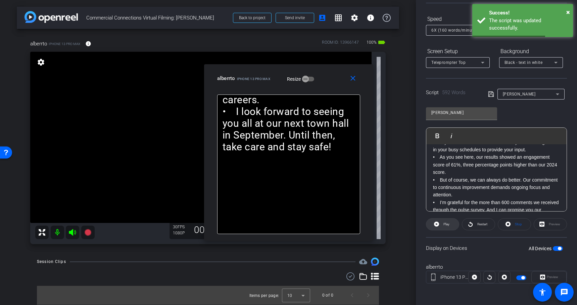
click at [443, 227] on span "Play" at bounding box center [446, 223] width 8 height 9
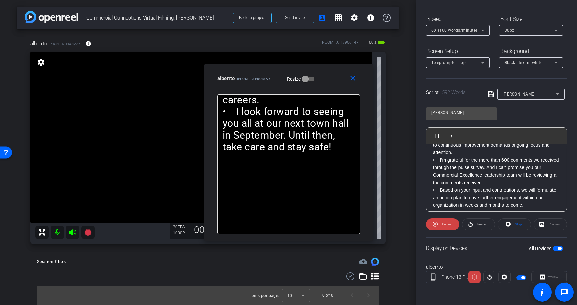
scroll to position [321, 0]
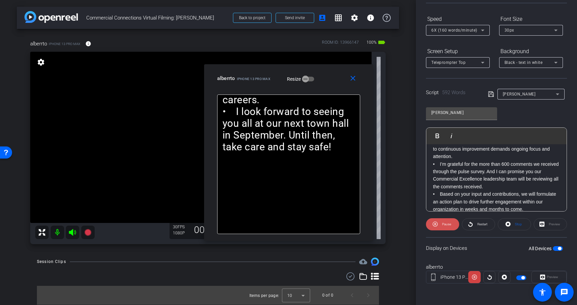
click at [443, 222] on span "Pause" at bounding box center [446, 224] width 9 height 4
click at [349, 78] on mat-icon "close" at bounding box center [353, 78] width 8 height 8
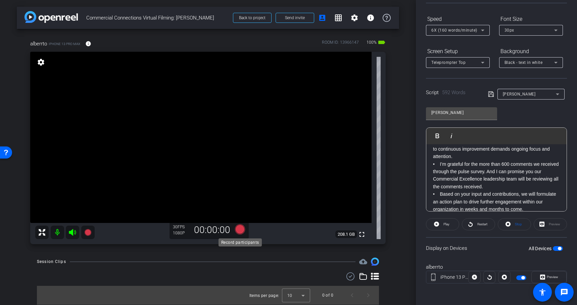
click at [241, 228] on icon at bounding box center [240, 229] width 10 height 10
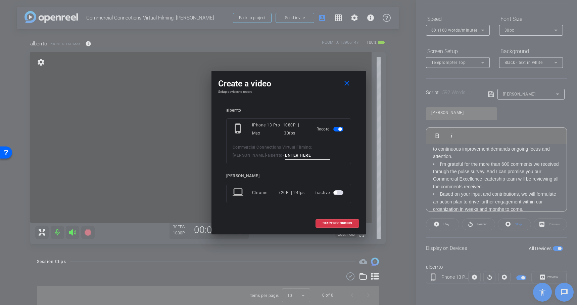
click at [285, 157] on input at bounding box center [307, 155] width 45 height 8
type input "Take 1"
click at [331, 222] on span "START RECORDING" at bounding box center [338, 222] width 30 height 3
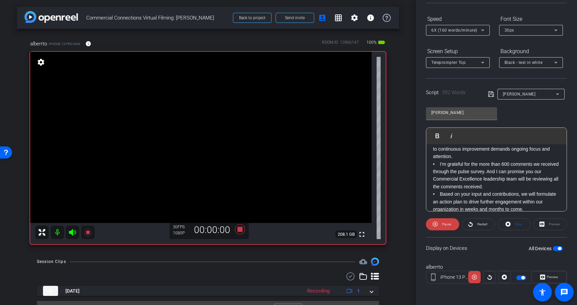
scroll to position [0, 0]
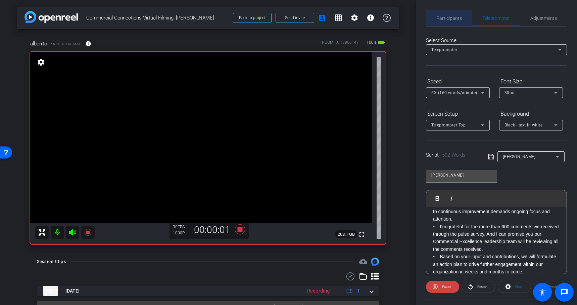
click at [450, 19] on span "Participants" at bounding box center [450, 18] width 26 height 5
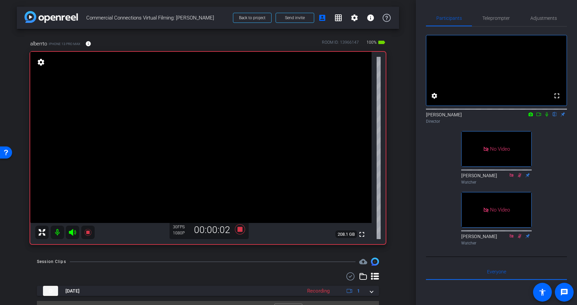
click at [546, 117] on icon at bounding box center [546, 114] width 5 height 5
click at [546, 117] on icon at bounding box center [547, 114] width 4 height 4
click at [538, 117] on icon at bounding box center [538, 114] width 5 height 5
click at [500, 24] on span "Teleprompter" at bounding box center [497, 18] width 28 height 16
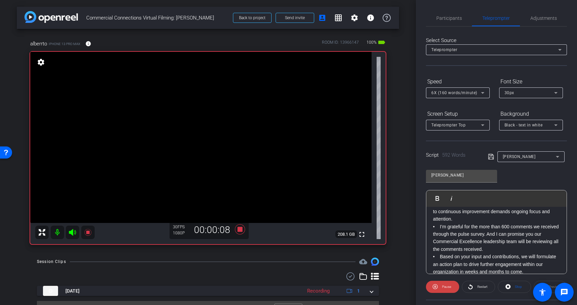
scroll to position [62, 0]
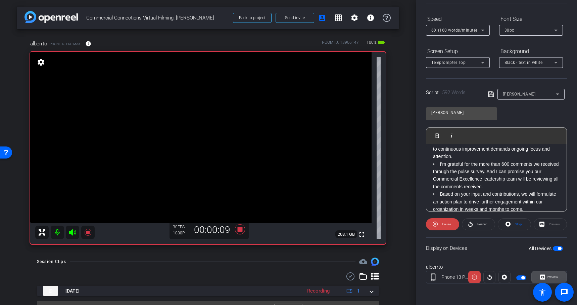
click at [556, 275] on span "Preview" at bounding box center [552, 277] width 11 height 4
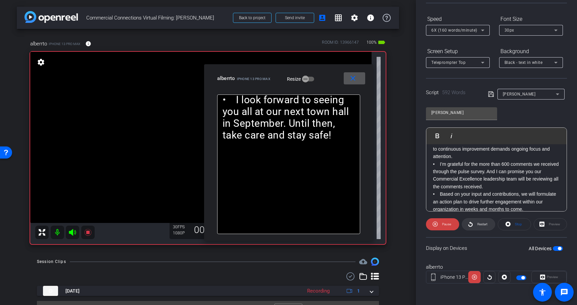
click at [483, 223] on span "Restart" at bounding box center [483, 224] width 10 height 4
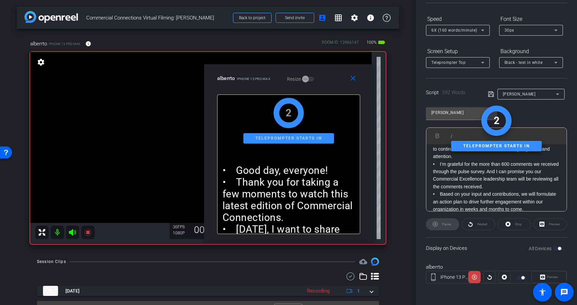
scroll to position [0, 0]
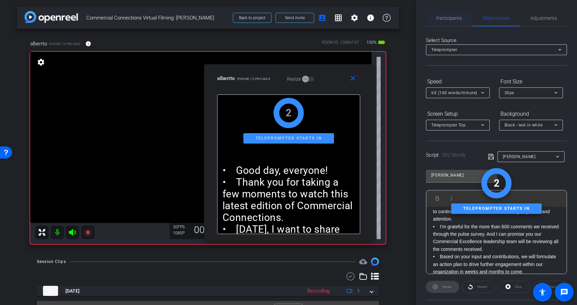
click at [454, 18] on span "Participants" at bounding box center [450, 18] width 26 height 5
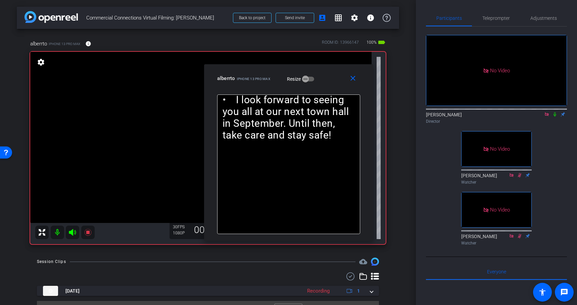
click at [554, 112] on icon at bounding box center [554, 114] width 5 height 5
click at [498, 17] on span "Teleprompter" at bounding box center [497, 18] width 28 height 5
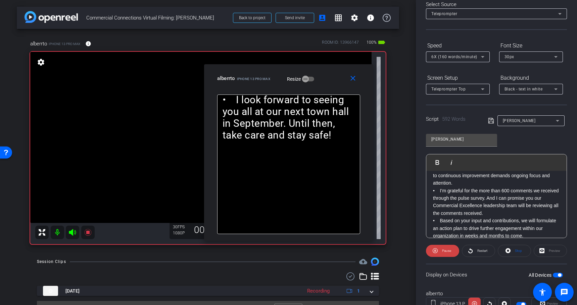
scroll to position [62, 0]
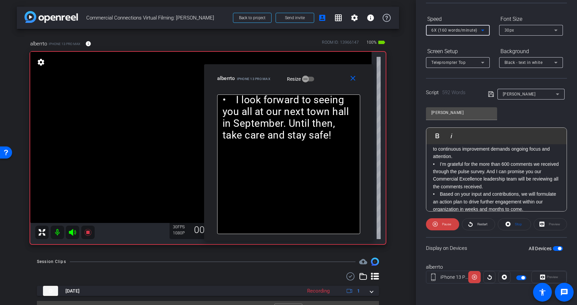
click at [481, 30] on icon at bounding box center [483, 30] width 8 height 8
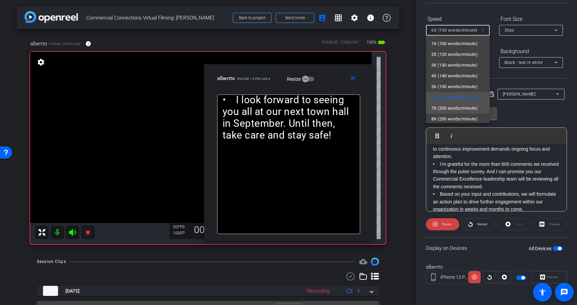
click at [453, 108] on span "7X (200 words/minute)" at bounding box center [455, 108] width 46 height 8
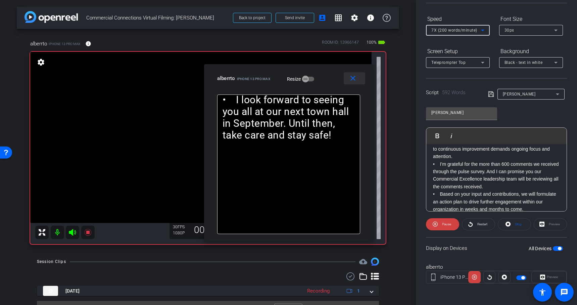
click at [353, 78] on mat-icon "close" at bounding box center [353, 78] width 8 height 8
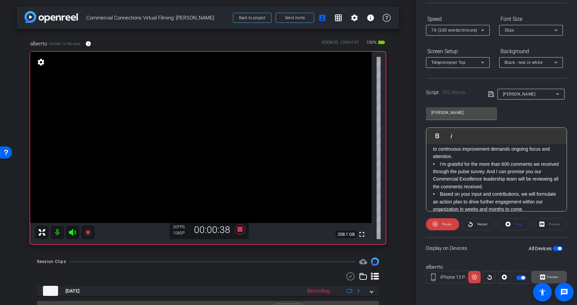
click at [554, 276] on span "Preview" at bounding box center [552, 277] width 11 height 4
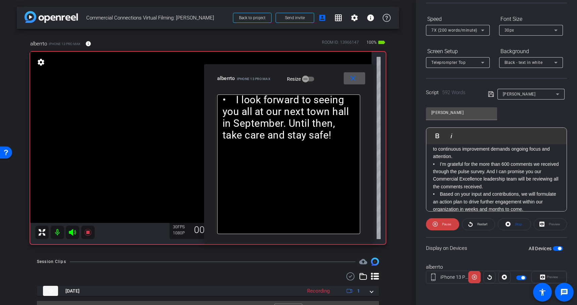
click at [481, 29] on icon at bounding box center [483, 30] width 8 height 8
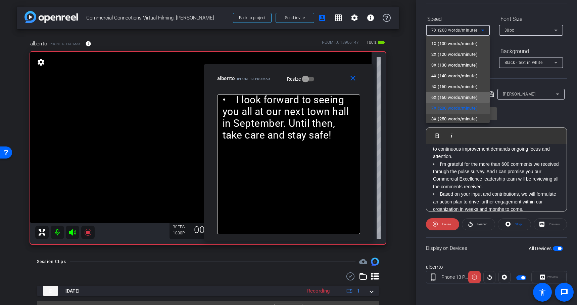
click at [456, 94] on span "6X (160 words/minute)" at bounding box center [455, 97] width 46 height 8
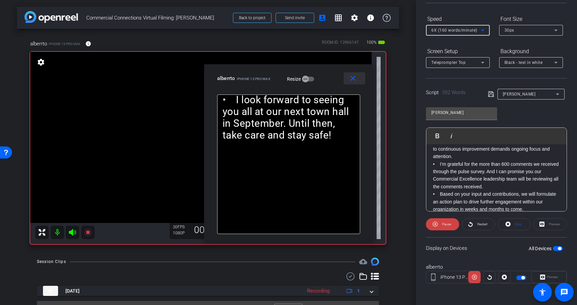
click at [349, 77] on span at bounding box center [354, 78] width 21 height 16
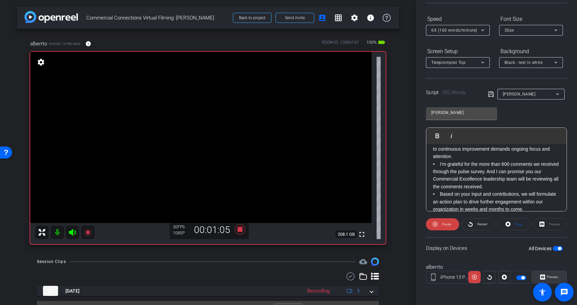
click at [552, 277] on span "Preview" at bounding box center [552, 277] width 11 height 4
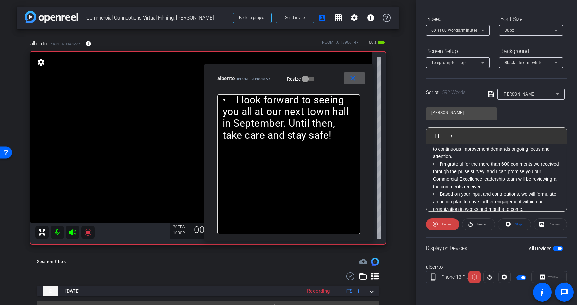
click at [354, 79] on mat-icon "close" at bounding box center [353, 78] width 8 height 8
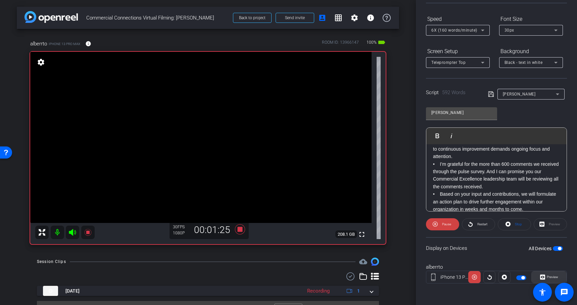
click at [555, 276] on span "Preview" at bounding box center [552, 277] width 11 height 4
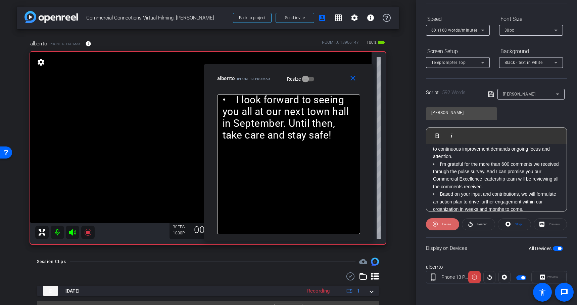
click at [443, 222] on span "Pause" at bounding box center [446, 224] width 9 height 4
click at [442, 226] on span at bounding box center [442, 224] width 33 height 16
click at [354, 78] on mat-icon "close" at bounding box center [353, 78] width 8 height 8
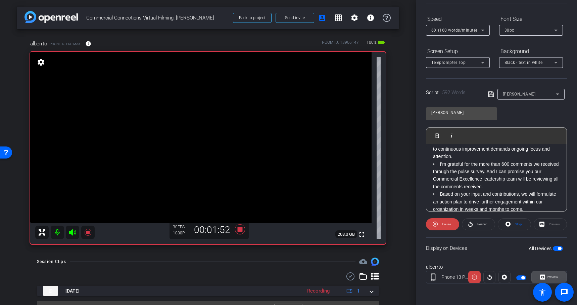
click at [548, 274] on span "Preview" at bounding box center [551, 276] width 13 height 9
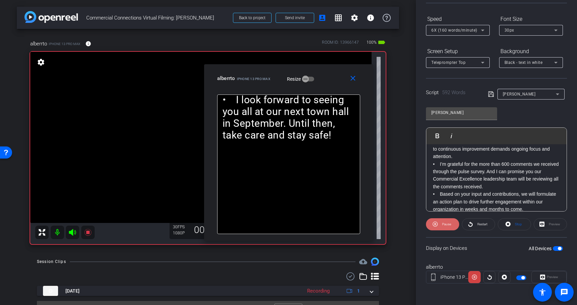
click at [444, 225] on span "Pause" at bounding box center [446, 224] width 9 height 4
click at [444, 225] on span "Play" at bounding box center [447, 224] width 6 height 4
click at [445, 224] on span "Pause" at bounding box center [446, 224] width 9 height 4
click at [445, 224] on span "Play" at bounding box center [447, 224] width 6 height 4
click at [445, 224] on span "Pause" at bounding box center [446, 224] width 9 height 4
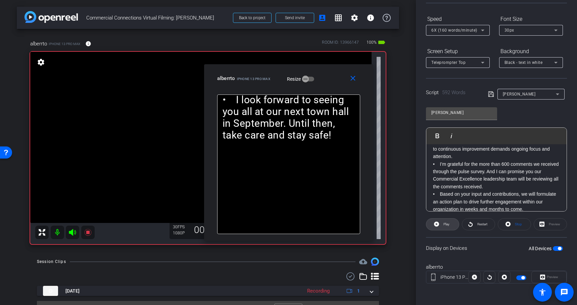
click at [445, 224] on span "Play" at bounding box center [447, 224] width 6 height 4
click at [351, 78] on mat-icon "close" at bounding box center [353, 78] width 8 height 8
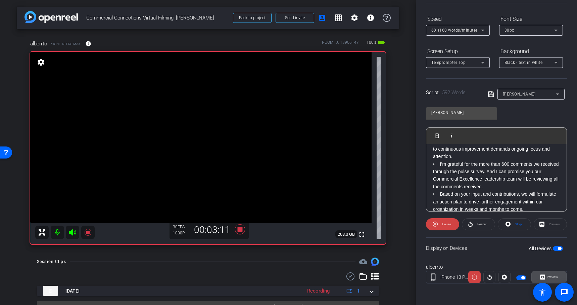
click at [550, 277] on span "Preview" at bounding box center [552, 277] width 11 height 4
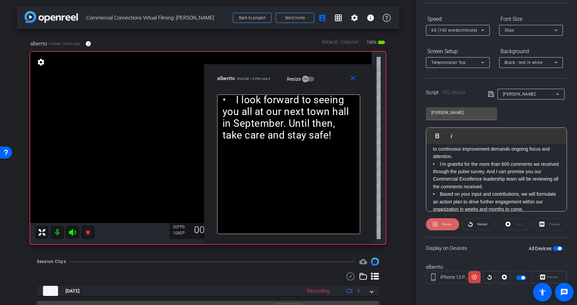
click at [446, 225] on span "Pause" at bounding box center [446, 224] width 9 height 4
click at [446, 225] on span "Play" at bounding box center [447, 224] width 6 height 4
click at [350, 79] on mat-icon "close" at bounding box center [353, 78] width 8 height 8
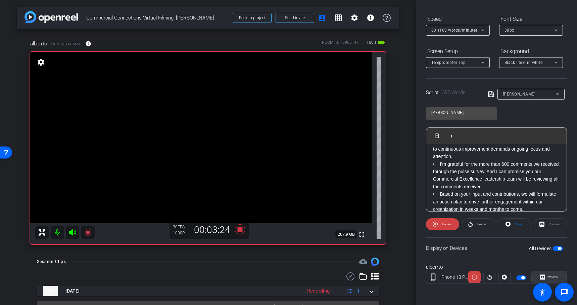
click at [555, 277] on span "Preview" at bounding box center [552, 277] width 11 height 4
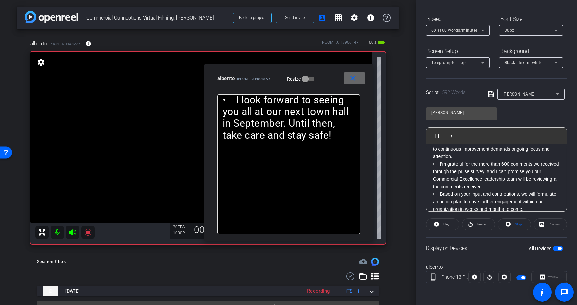
click at [356, 77] on mat-icon "close" at bounding box center [353, 78] width 8 height 8
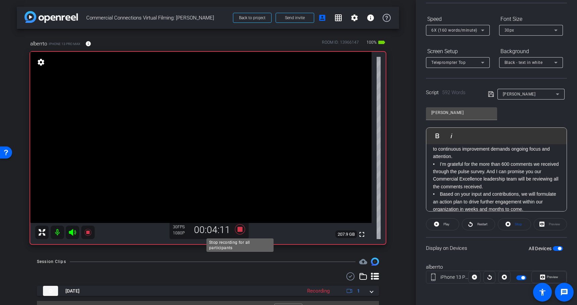
click at [241, 229] on icon at bounding box center [240, 229] width 10 height 10
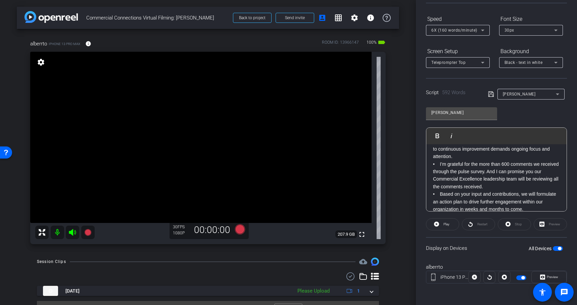
scroll to position [0, 0]
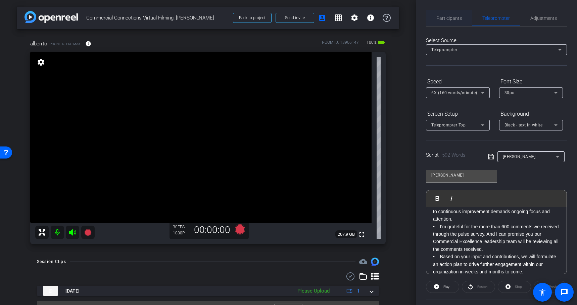
click at [442, 16] on span "Participants" at bounding box center [450, 18] width 26 height 5
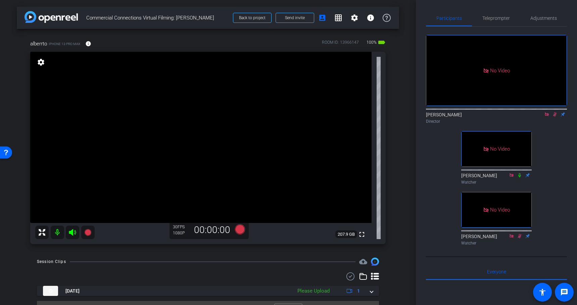
click at [553, 111] on mat-icon at bounding box center [555, 114] width 8 height 6
click at [547, 112] on icon at bounding box center [546, 114] width 5 height 5
click at [491, 18] on span "Teleprompter" at bounding box center [497, 18] width 28 height 5
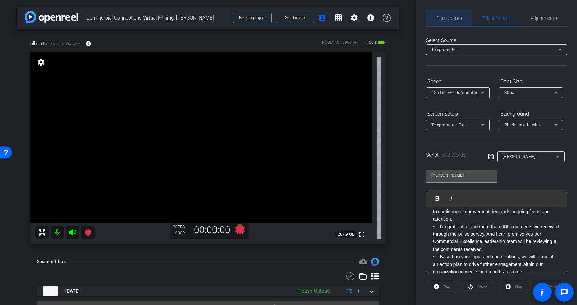
click at [454, 20] on span "Participants" at bounding box center [450, 18] width 26 height 5
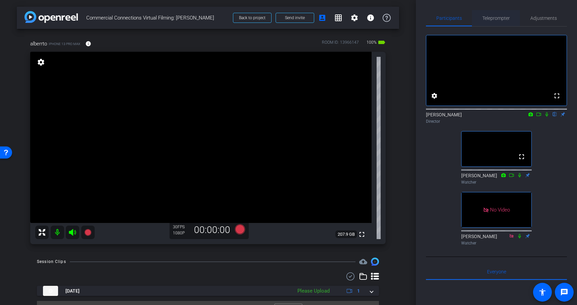
click at [489, 22] on span "Teleprompter" at bounding box center [497, 18] width 28 height 16
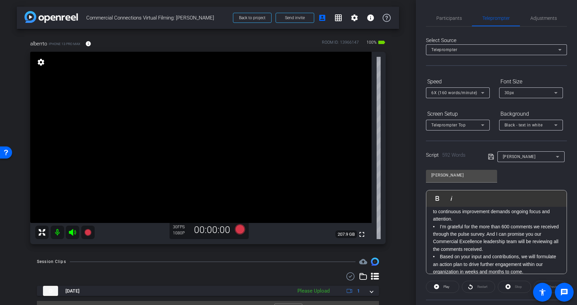
scroll to position [15, 0]
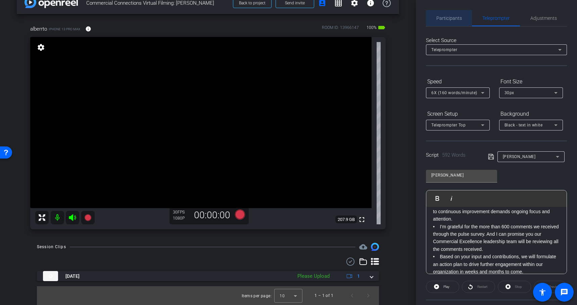
click at [446, 16] on span "Participants" at bounding box center [450, 18] width 26 height 5
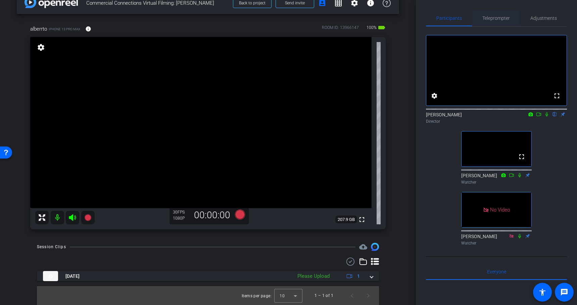
click at [491, 25] on span "Teleprompter" at bounding box center [497, 18] width 28 height 16
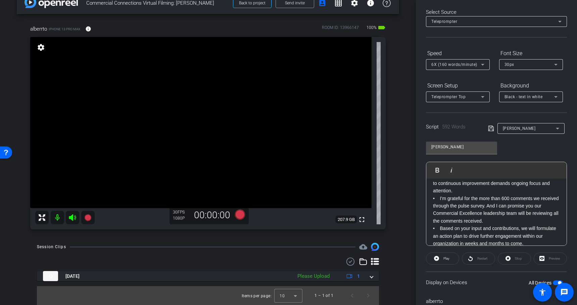
scroll to position [62, 0]
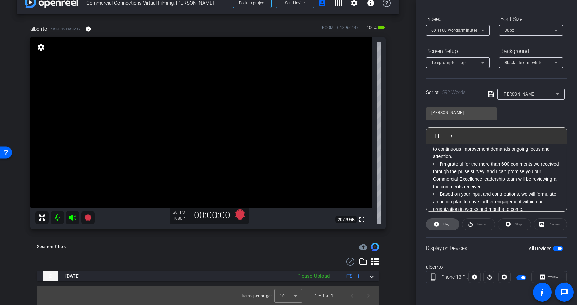
click at [434, 227] on span at bounding box center [442, 224] width 33 height 16
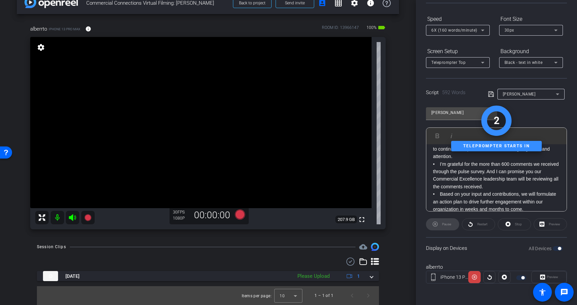
click at [549, 278] on div "Preview" at bounding box center [549, 277] width 35 height 12
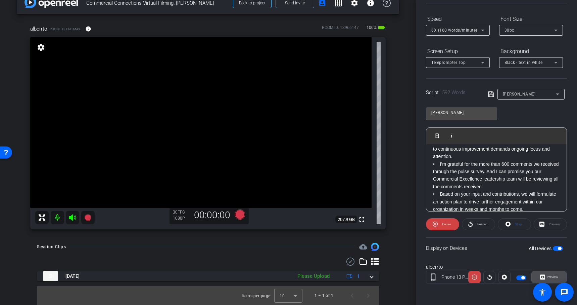
click at [552, 276] on span "Preview" at bounding box center [552, 277] width 11 height 4
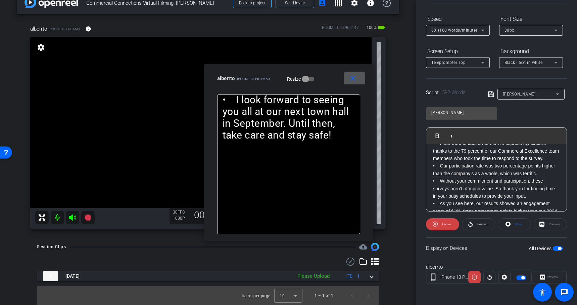
scroll to position [237, 0]
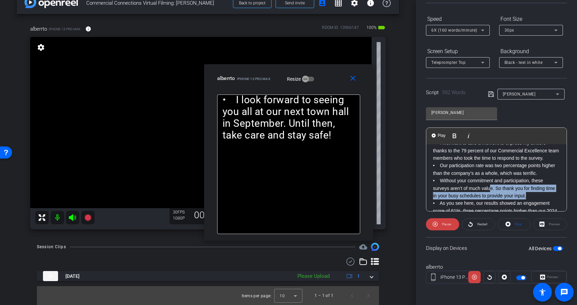
drag, startPoint x: 536, startPoint y: 195, endPoint x: 491, endPoint y: 191, distance: 44.8
click at [490, 191] on p "• Without your commitment and participation, these surveys aren’t of much value…" at bounding box center [496, 188] width 127 height 22
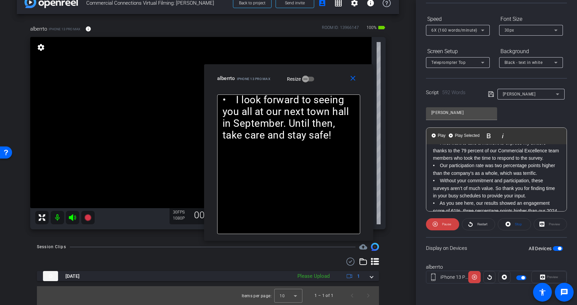
click at [503, 185] on p "• Without your commitment and participation, these surveys aren’t of much value…" at bounding box center [496, 188] width 127 height 22
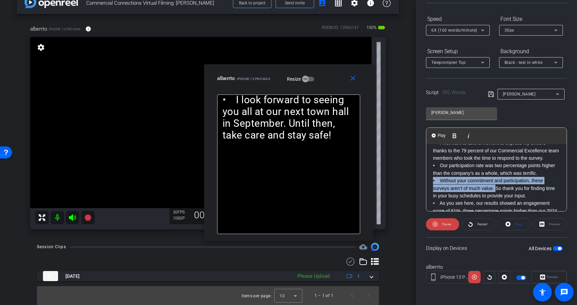
drag, startPoint x: 496, startPoint y: 189, endPoint x: 432, endPoint y: 182, distance: 64.5
click at [432, 182] on div "• Good day, everyone! • Thank you for taking a few moments to watch this latest…" at bounding box center [496, 177] width 140 height 540
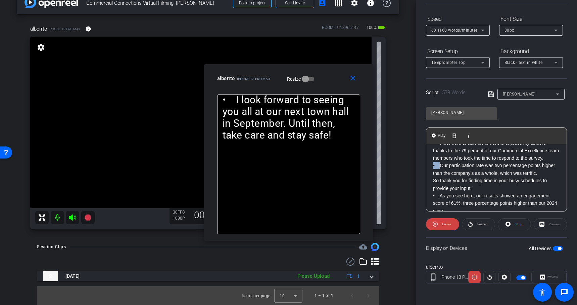
drag, startPoint x: 441, startPoint y: 164, endPoint x: 432, endPoint y: 164, distance: 8.4
click at [432, 164] on div "• Good day, everyone! • Thank you for taking a few moments to watch this latest…" at bounding box center [496, 173] width 140 height 532
copy p "•"
click at [433, 179] on p "So thank you for finding time in your busy schedules to provide your input." at bounding box center [496, 184] width 127 height 15
click at [490, 193] on p "• As you see here, our results showed an engagement score of 61%, three percent…" at bounding box center [496, 203] width 127 height 22
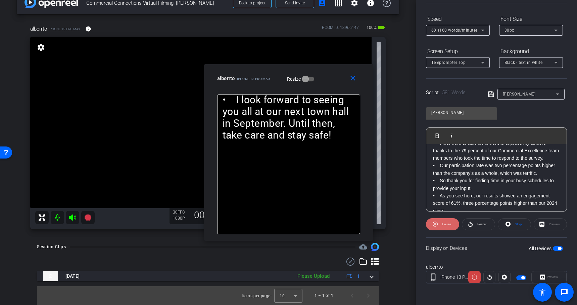
click at [442, 221] on span "Pause" at bounding box center [446, 223] width 11 height 9
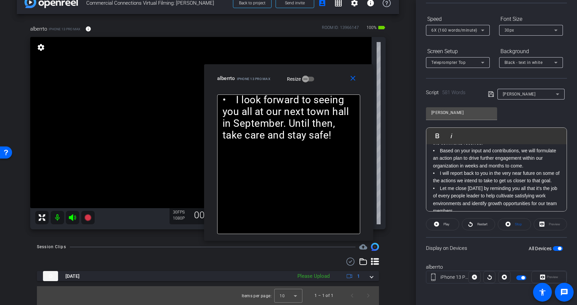
scroll to position [358, 0]
click at [504, 184] on p "• Let me close [DATE] by reminding you all that it’s the job of every people le…" at bounding box center [496, 199] width 127 height 30
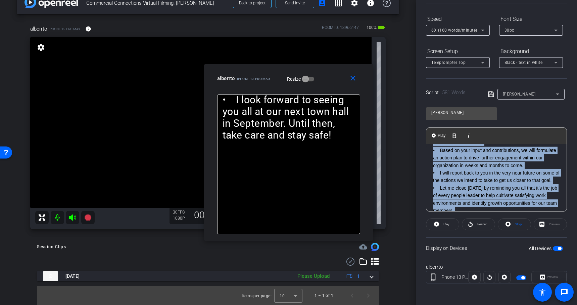
copy div "• Lore ips, dolorsit! • Ametc adi eli seddoe t inc utlabor et dolor magn aliqua…"
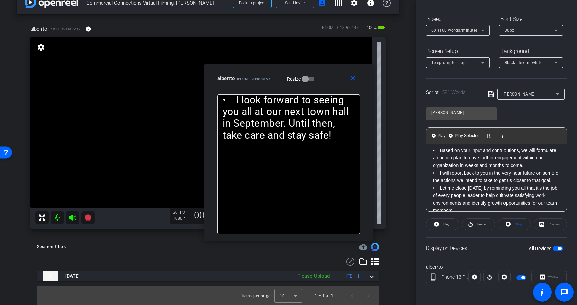
click at [496, 191] on p "• Let me close [DATE] by reminding you all that it’s the job of every people le…" at bounding box center [496, 199] width 127 height 30
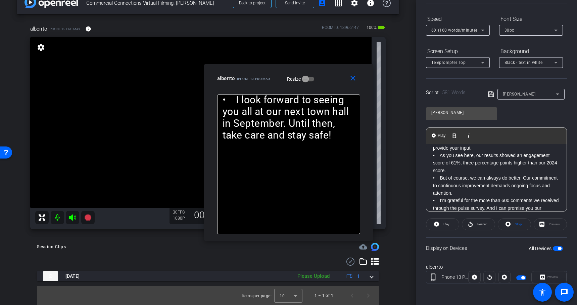
scroll to position [283, 0]
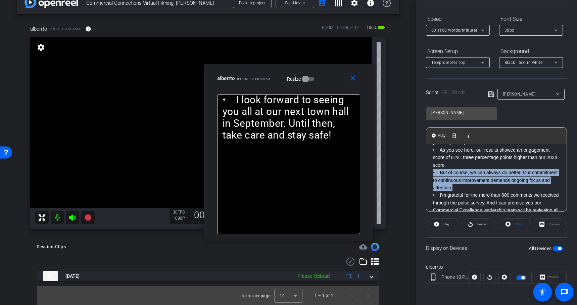
drag, startPoint x: 466, startPoint y: 188, endPoint x: 426, endPoint y: 171, distance: 42.9
click at [426, 171] on div "• Good day, everyone! • Thank you for taking a few moments to watch this latest…" at bounding box center [496, 127] width 140 height 532
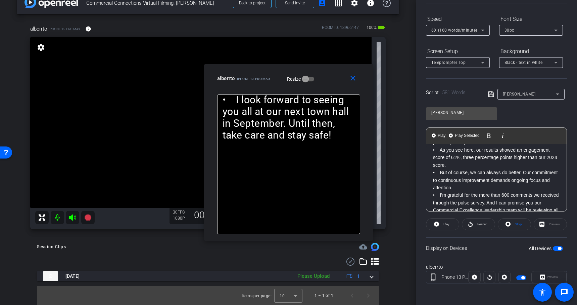
click at [481, 176] on p "• But of course, we can always do better. Our commitment to continuous improvem…" at bounding box center [496, 180] width 127 height 22
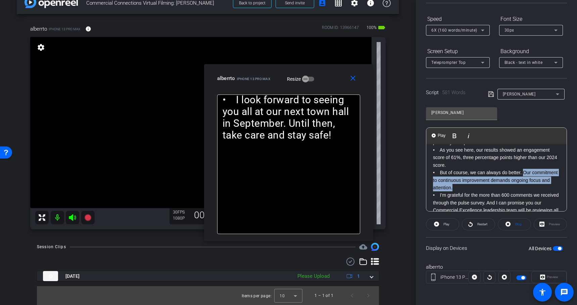
drag, startPoint x: 462, startPoint y: 188, endPoint x: 525, endPoint y: 173, distance: 64.3
click at [525, 173] on p "• But of course, we can always do better. Our commitment to continuous improvem…" at bounding box center [496, 180] width 127 height 22
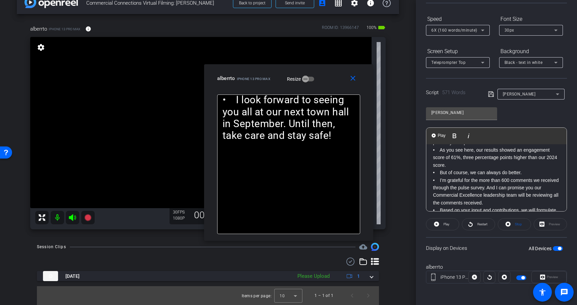
click at [490, 95] on icon at bounding box center [491, 94] width 6 height 8
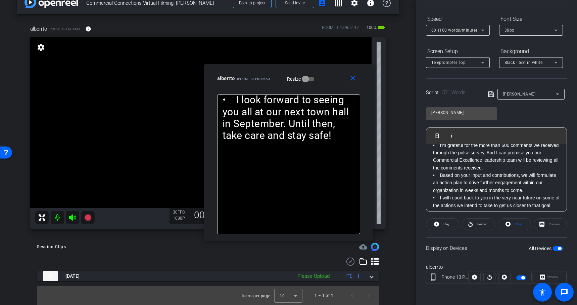
scroll to position [321, 0]
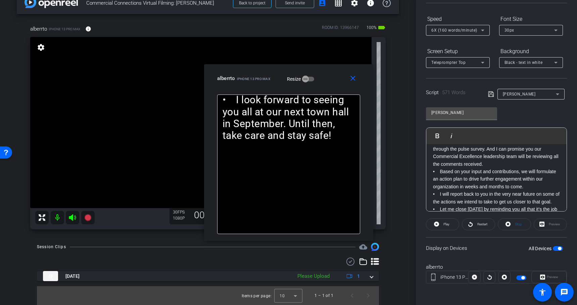
click at [442, 171] on p "• Based on your input and contributions, we will formulate an action plan to dr…" at bounding box center [496, 179] width 127 height 22
drag, startPoint x: 442, startPoint y: 171, endPoint x: 526, endPoint y: 174, distance: 84.3
click at [526, 174] on p "• Based on your input and contributions, we will formulate an action plan to dr…" at bounding box center [496, 179] width 127 height 22
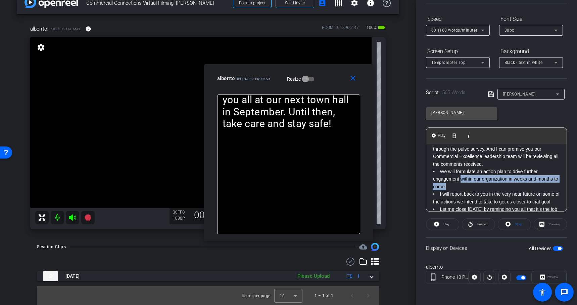
drag, startPoint x: 462, startPoint y: 180, endPoint x: 469, endPoint y: 186, distance: 10.2
click at [469, 186] on p "• We will formulate an action plan to drive further engagement within our organ…" at bounding box center [496, 179] width 127 height 22
click at [520, 179] on p "• We will formulate an action plan to drive further engagement within our organ…" at bounding box center [496, 179] width 127 height 22
drag, startPoint x: 509, startPoint y: 179, endPoint x: 519, endPoint y: 186, distance: 12.3
click at [519, 186] on p "• We will formulate an action plan to drive further engagement within our organ…" at bounding box center [496, 179] width 127 height 22
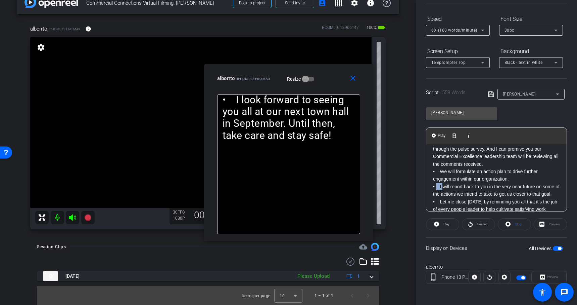
drag, startPoint x: 443, startPoint y: 186, endPoint x: 436, endPoint y: 186, distance: 6.7
click at [436, 186] on p "• I will report back to you in the very near future on some of the actions we i…" at bounding box center [496, 190] width 127 height 15
drag, startPoint x: 440, startPoint y: 186, endPoint x: 429, endPoint y: 186, distance: 11.1
click at [429, 186] on div "• Good day, everyone! • Thank you for taking a few moments to watch this latest…" at bounding box center [496, 78] width 140 height 510
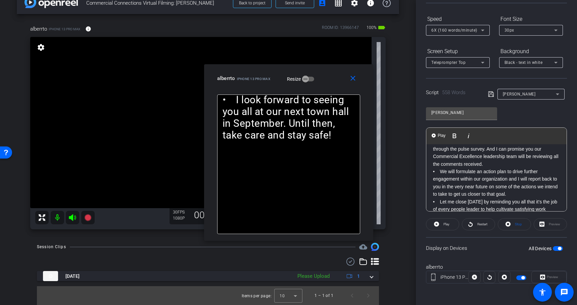
click at [491, 95] on icon at bounding box center [491, 94] width 6 height 8
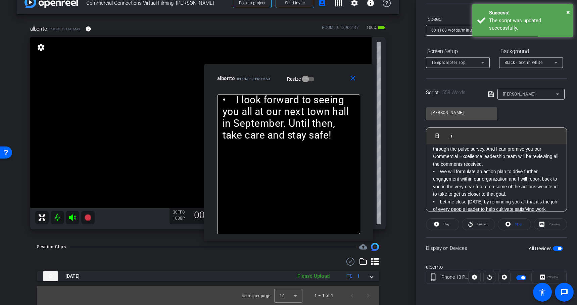
scroll to position [324, 0]
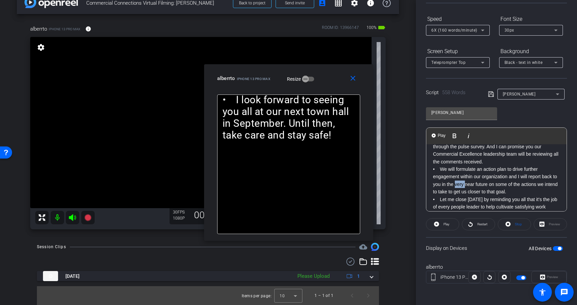
drag, startPoint x: 455, startPoint y: 185, endPoint x: 465, endPoint y: 185, distance: 9.8
click at [465, 185] on p "• We will formulate an action plan to drive further engagement within our organ…" at bounding box center [496, 180] width 127 height 30
click at [506, 192] on p "• We will formulate an action plan to drive further engagement within our organ…" at bounding box center [496, 180] width 127 height 30
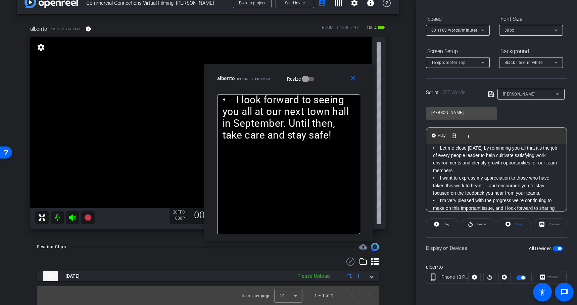
scroll to position [378, 0]
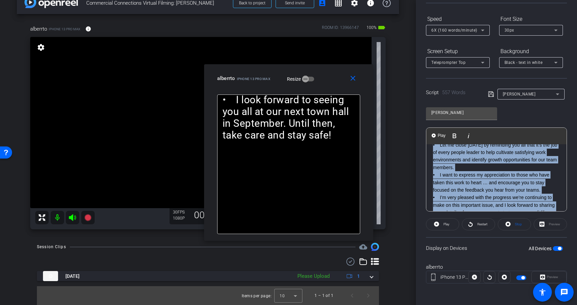
copy div "• Lore ips, dolorsit! • Ametc adi eli seddoe t inc utlabor et dolor magn aliqua…"
click at [353, 79] on mat-icon "close" at bounding box center [353, 78] width 8 height 8
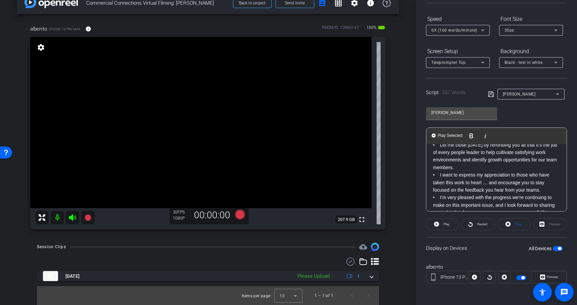
click at [506, 169] on p "• Let me close [DATE] by reminding you all that it’s the job of every people le…" at bounding box center [496, 156] width 127 height 30
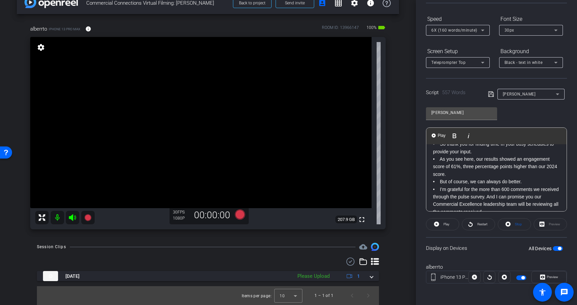
scroll to position [443, 0]
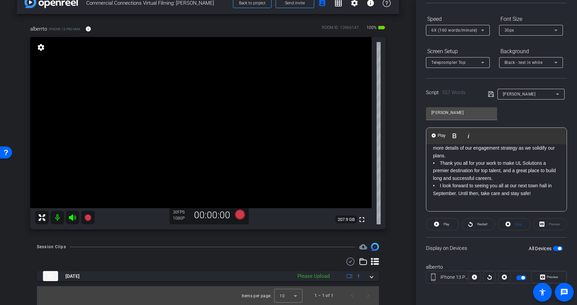
click at [482, 203] on p at bounding box center [496, 200] width 127 height 7
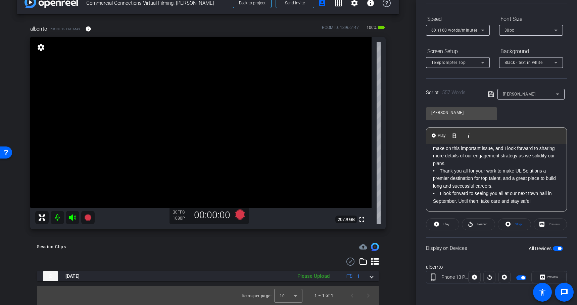
scroll to position [435, 0]
click at [494, 95] on icon at bounding box center [490, 93] width 5 height 5
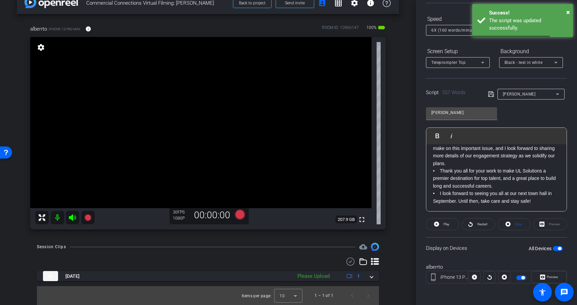
click at [522, 112] on div "[PERSON_NAME] Play Play from this location Play Selected Play and display the s…" at bounding box center [496, 156] width 141 height 109
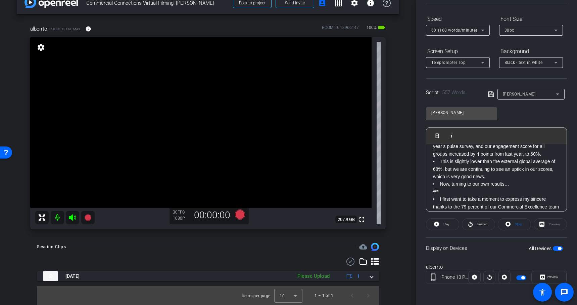
scroll to position [181, 0]
click at [238, 216] on icon at bounding box center [240, 214] width 10 height 10
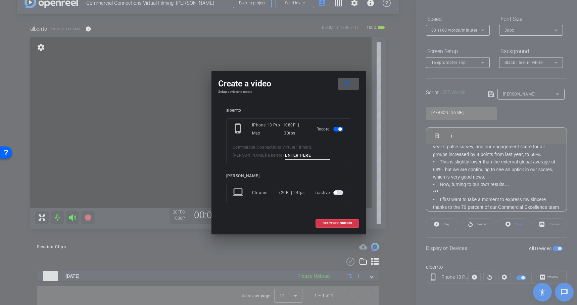
click at [285, 156] on input at bounding box center [307, 155] width 45 height 8
type input "Take 2"
click at [336, 221] on span "START RECORDING" at bounding box center [338, 222] width 30 height 3
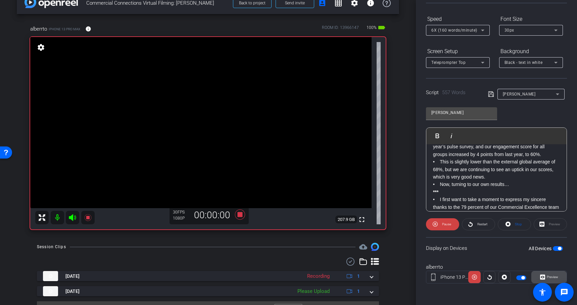
click at [547, 278] on span "Preview" at bounding box center [552, 277] width 11 height 4
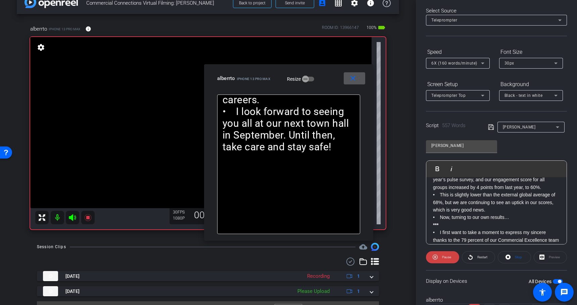
scroll to position [0, 0]
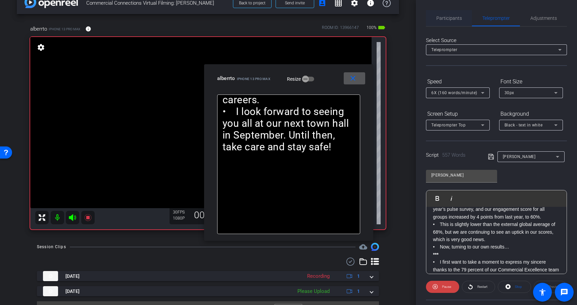
click at [451, 20] on span "Participants" at bounding box center [450, 18] width 26 height 5
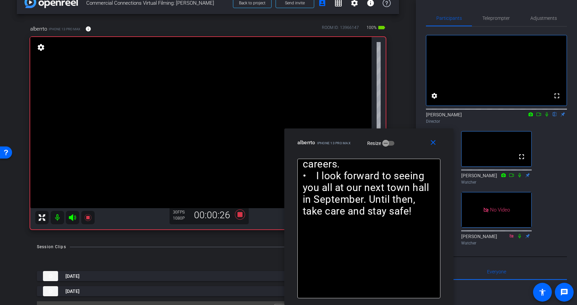
drag, startPoint x: 333, startPoint y: 85, endPoint x: 413, endPoint y: 152, distance: 105.1
click at [413, 152] on div "close alberrto iPhone 13 Pro Max Resize" at bounding box center [368, 143] width 169 height 30
click at [506, 16] on span "Teleprompter" at bounding box center [497, 18] width 28 height 5
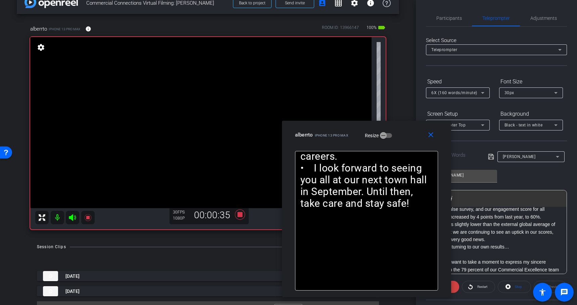
drag, startPoint x: 411, startPoint y: 141, endPoint x: 391, endPoint y: 99, distance: 46.6
click at [391, 129] on div "alberrto iPhone 13 Pro Max Resize" at bounding box center [369, 135] width 148 height 12
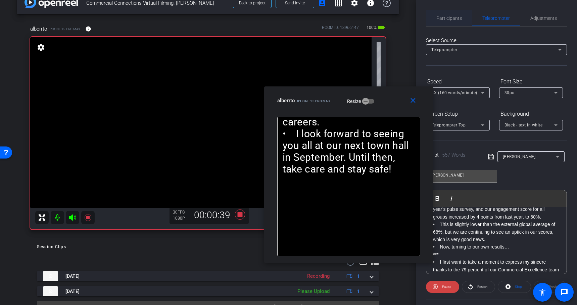
click at [449, 20] on span "Participants" at bounding box center [450, 18] width 26 height 5
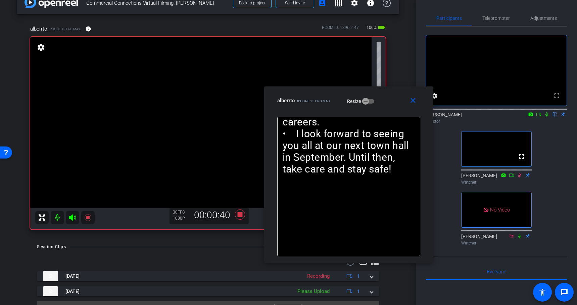
click at [539, 117] on icon at bounding box center [538, 114] width 5 height 5
click at [489, 19] on span "Teleprompter" at bounding box center [497, 18] width 28 height 5
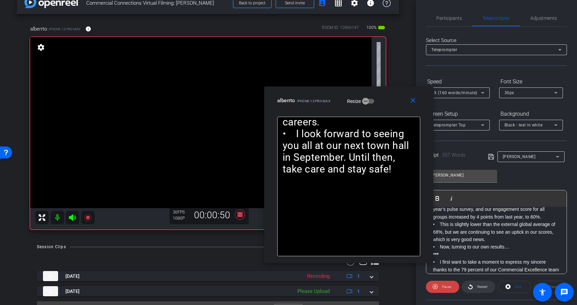
click at [481, 283] on span "Restart" at bounding box center [482, 286] width 12 height 9
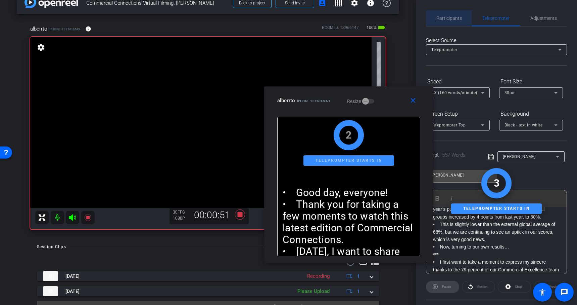
click at [456, 19] on span "Participants" at bounding box center [450, 18] width 26 height 5
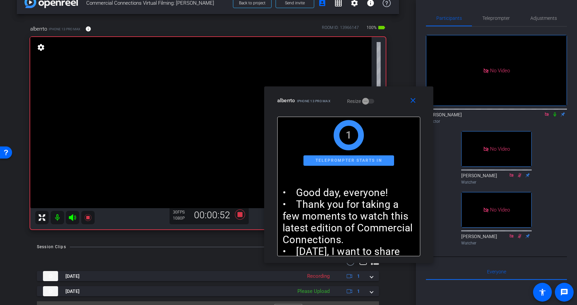
click at [556, 112] on icon at bounding box center [554, 114] width 5 height 5
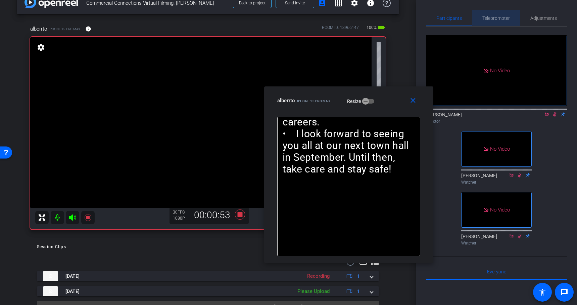
click at [495, 14] on span "Teleprompter" at bounding box center [497, 18] width 28 height 16
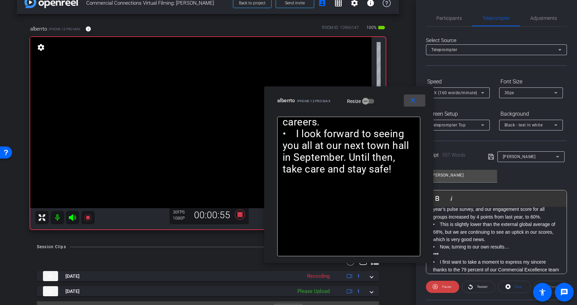
click at [414, 102] on mat-icon "close" at bounding box center [413, 100] width 8 height 8
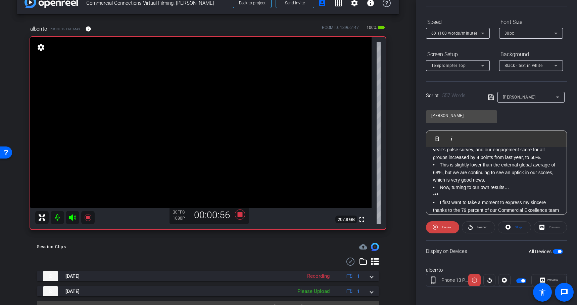
scroll to position [62, 0]
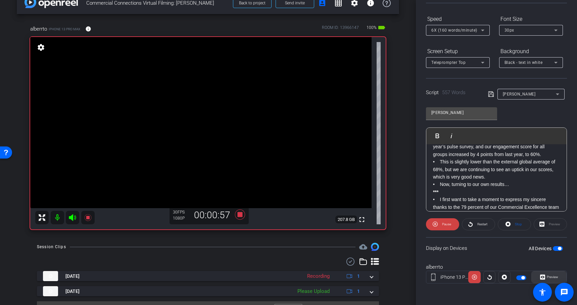
click at [552, 275] on span "Preview" at bounding box center [552, 277] width 11 height 4
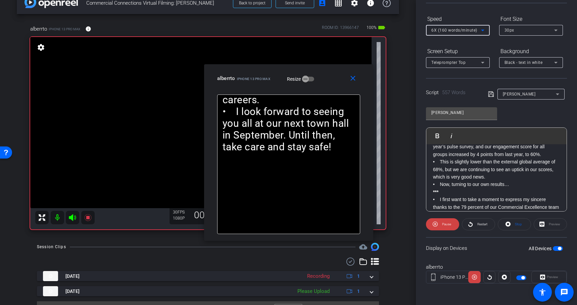
click at [482, 31] on icon at bounding box center [483, 30] width 8 height 8
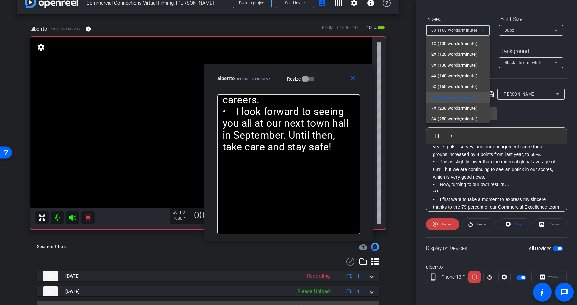
click at [482, 10] on div at bounding box center [288, 152] width 577 height 305
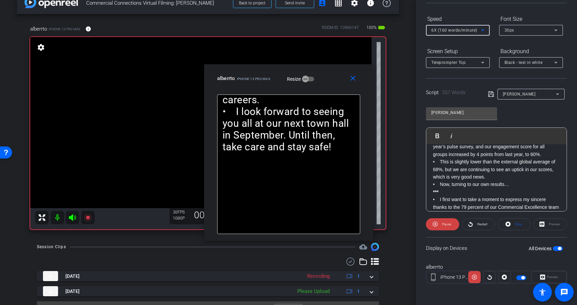
click at [480, 30] on icon at bounding box center [483, 30] width 8 height 8
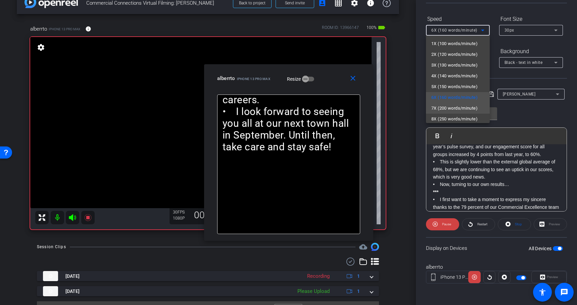
click at [464, 109] on span "7X (200 words/minute)" at bounding box center [455, 108] width 46 height 8
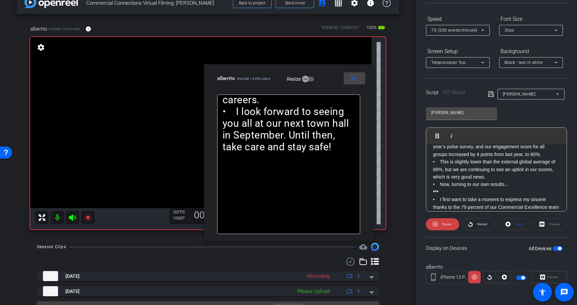
click at [356, 81] on mat-icon "close" at bounding box center [353, 78] width 8 height 8
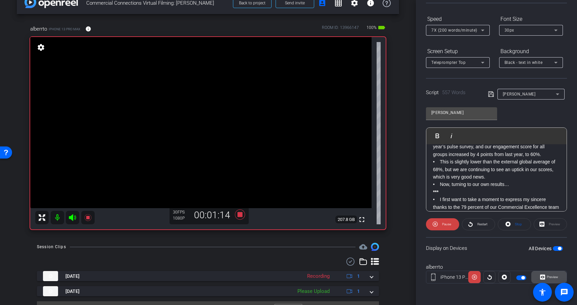
click at [557, 276] on span "Preview" at bounding box center [552, 277] width 11 height 4
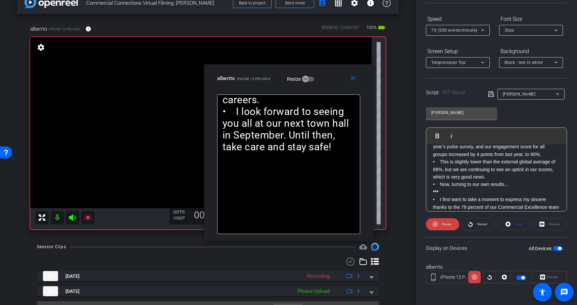
click at [475, 25] on div "7X (200 words/minute)" at bounding box center [458, 30] width 53 height 11
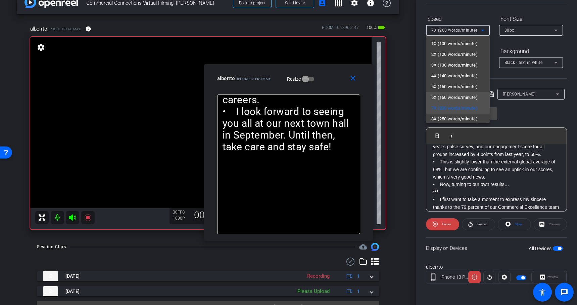
click at [458, 100] on span "6X (160 words/minute)" at bounding box center [455, 97] width 46 height 8
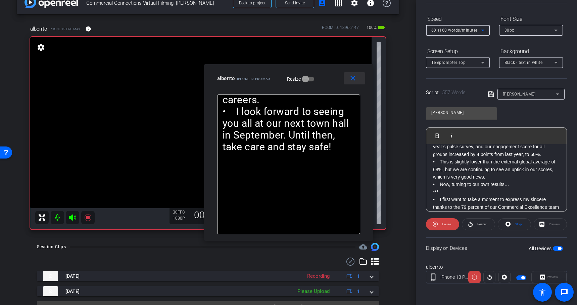
click at [352, 79] on mat-icon "close" at bounding box center [353, 78] width 8 height 8
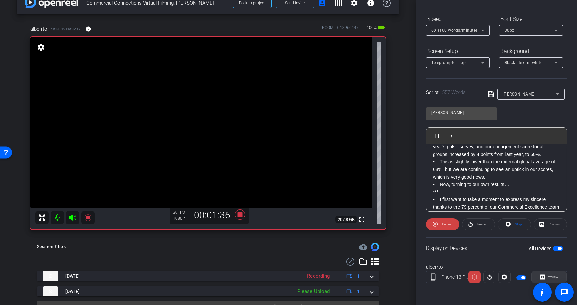
click at [557, 276] on span "Preview" at bounding box center [552, 277] width 11 height 4
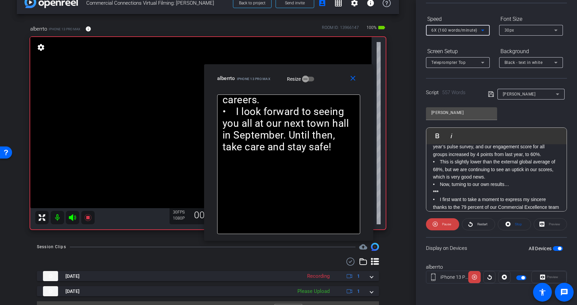
click at [485, 29] on icon at bounding box center [483, 30] width 8 height 8
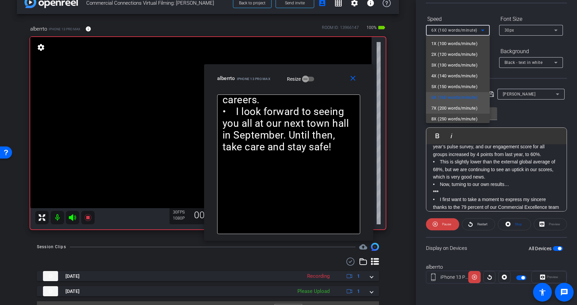
click at [461, 107] on span "7X (200 words/minute)" at bounding box center [455, 108] width 46 height 8
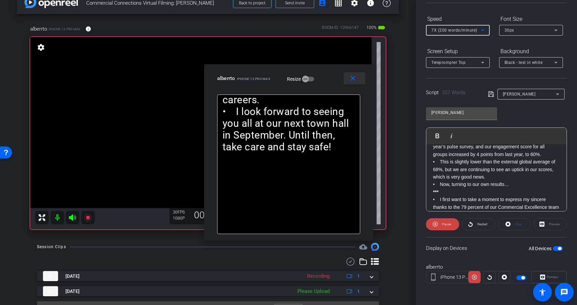
click at [349, 80] on mat-icon "close" at bounding box center [353, 78] width 8 height 8
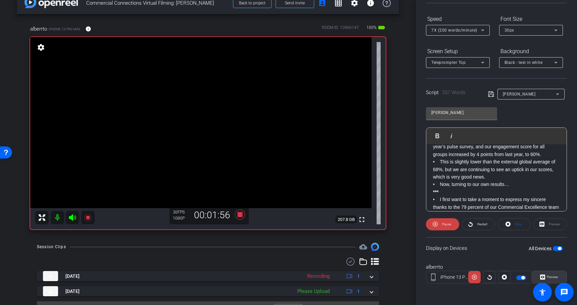
click at [555, 275] on span "Preview" at bounding box center [552, 277] width 11 height 4
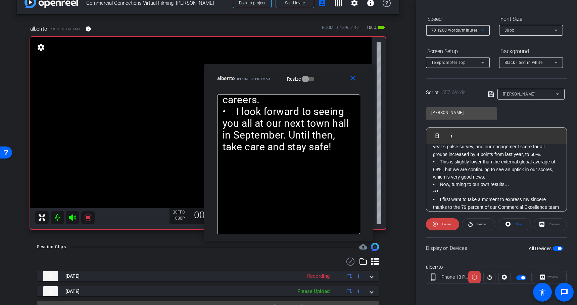
click at [475, 29] on span "7X (200 words/minute)" at bounding box center [455, 30] width 46 height 5
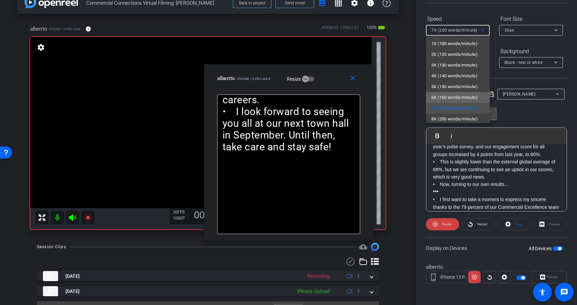
click at [453, 96] on span "6X (160 words/minute)" at bounding box center [455, 97] width 46 height 8
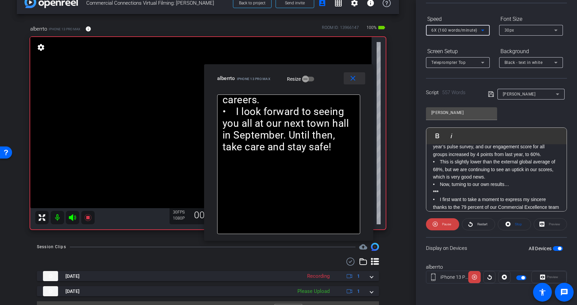
click at [349, 78] on mat-icon "close" at bounding box center [353, 78] width 8 height 8
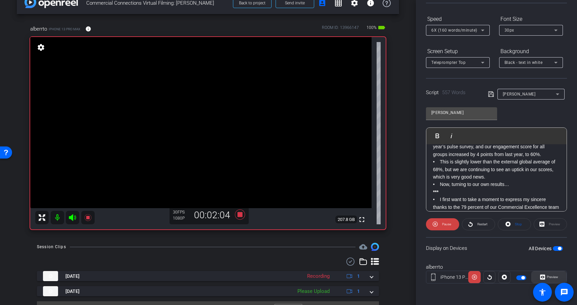
click at [551, 276] on span "Preview" at bounding box center [552, 277] width 11 height 4
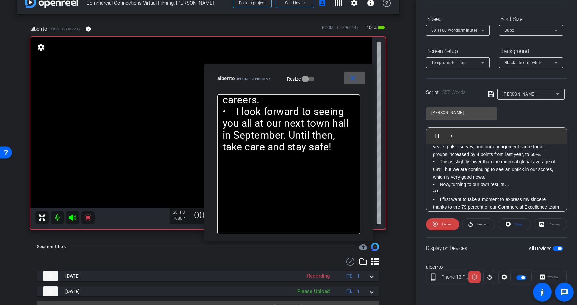
click at [481, 28] on icon at bounding box center [483, 30] width 8 height 8
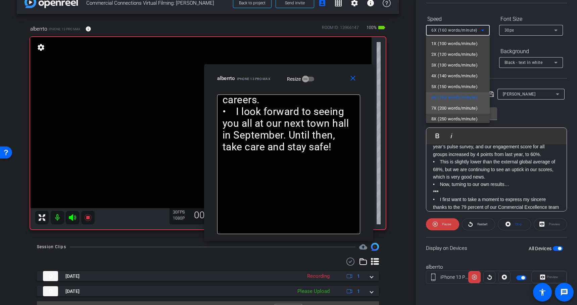
click at [462, 107] on span "7X (200 words/minute)" at bounding box center [455, 108] width 46 height 8
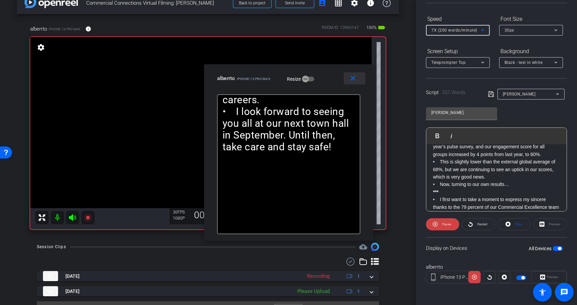
click at [350, 80] on mat-icon "close" at bounding box center [353, 78] width 8 height 8
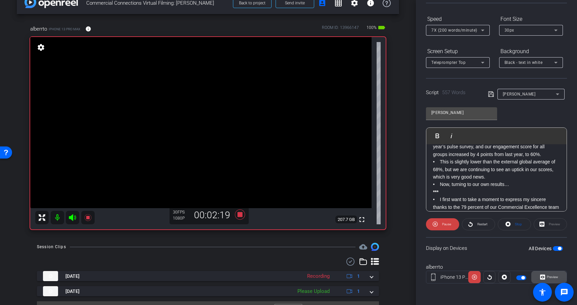
click at [554, 277] on span "Preview" at bounding box center [552, 277] width 11 height 4
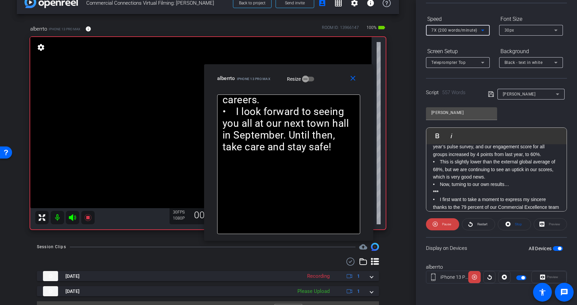
click at [479, 32] on icon at bounding box center [483, 30] width 8 height 8
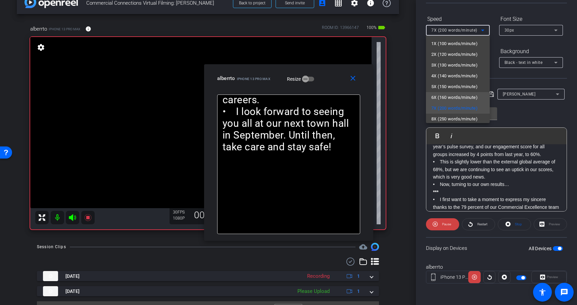
click at [462, 99] on span "6X (160 words/minute)" at bounding box center [455, 97] width 46 height 8
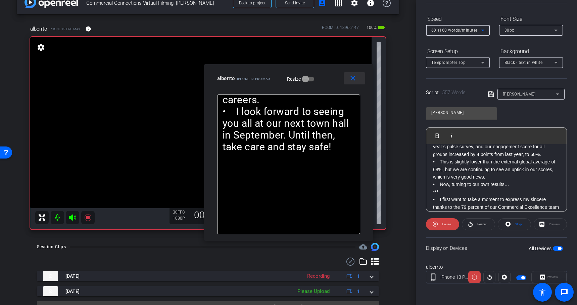
click at [347, 75] on span at bounding box center [354, 78] width 21 height 16
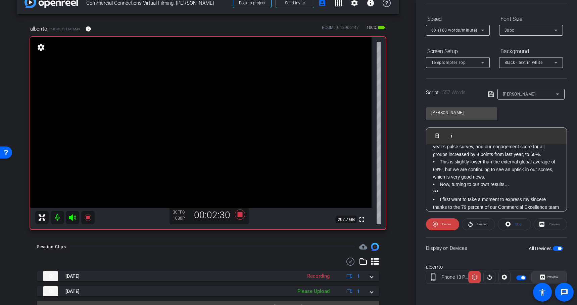
click at [556, 276] on span "Preview" at bounding box center [552, 277] width 11 height 4
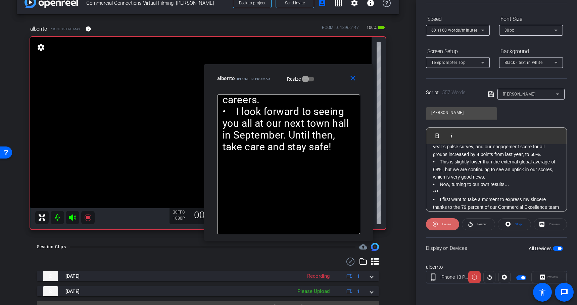
click at [445, 227] on span "Pause" at bounding box center [446, 223] width 11 height 9
click at [445, 227] on span "Play" at bounding box center [446, 223] width 8 height 9
click at [445, 227] on span "Pause" at bounding box center [446, 223] width 11 height 9
click at [445, 227] on span "Play" at bounding box center [446, 223] width 8 height 9
click at [354, 77] on mat-icon "close" at bounding box center [353, 78] width 8 height 8
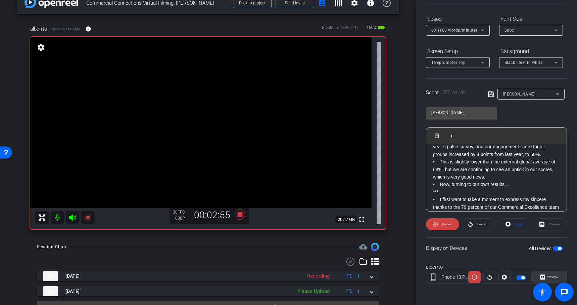
click at [551, 278] on span "Preview" at bounding box center [552, 277] width 11 height 4
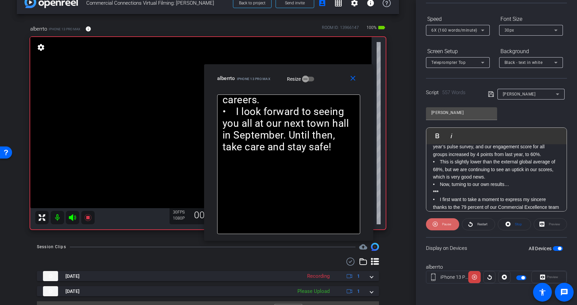
click at [440, 225] on span at bounding box center [442, 224] width 33 height 16
click at [348, 79] on span at bounding box center [354, 78] width 21 height 16
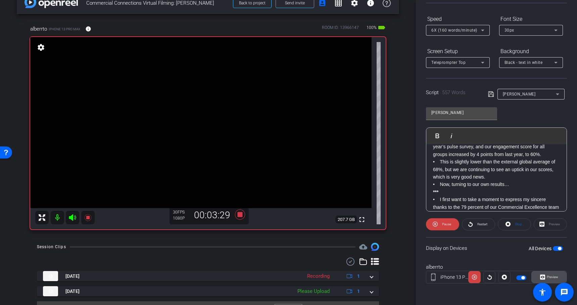
click at [554, 277] on span "Preview" at bounding box center [552, 277] width 11 height 4
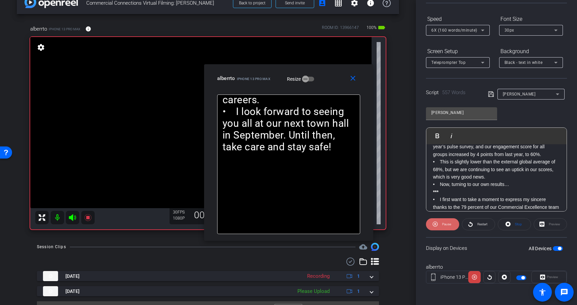
click at [443, 223] on span "Pause" at bounding box center [446, 224] width 9 height 4
click at [443, 223] on span "Play" at bounding box center [446, 223] width 8 height 9
click at [443, 223] on span "Pause" at bounding box center [446, 224] width 9 height 4
click at [443, 223] on span "Play" at bounding box center [446, 223] width 8 height 9
click at [353, 80] on mat-icon "close" at bounding box center [353, 78] width 8 height 8
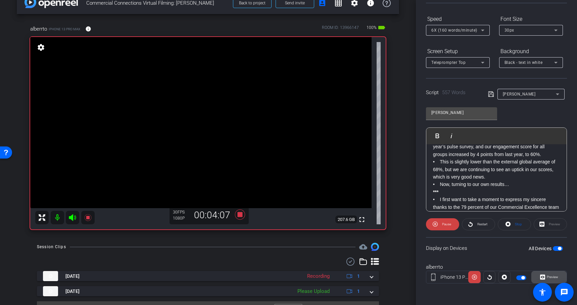
click at [550, 277] on span "Preview" at bounding box center [552, 277] width 11 height 4
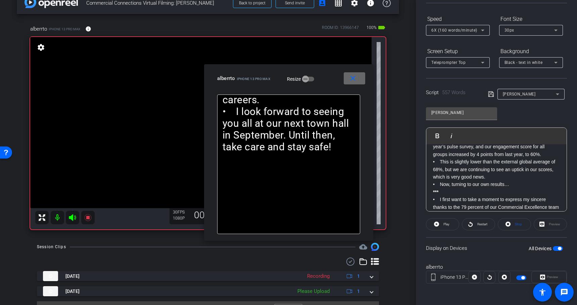
click at [353, 79] on mat-icon "close" at bounding box center [353, 78] width 8 height 8
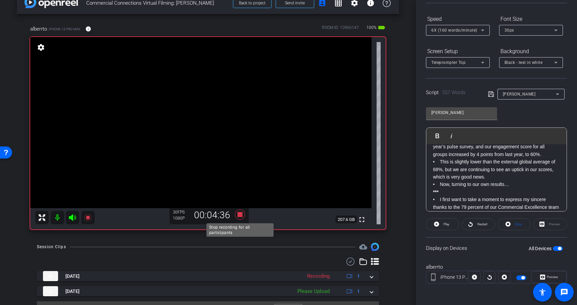
click at [239, 213] on icon at bounding box center [240, 214] width 10 height 10
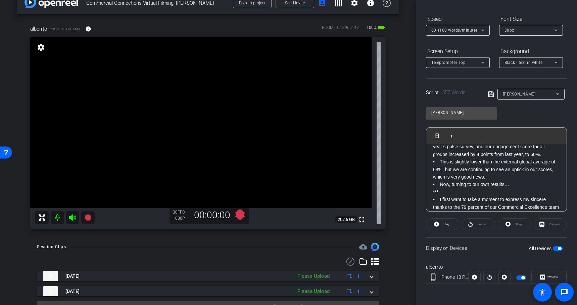
scroll to position [0, 0]
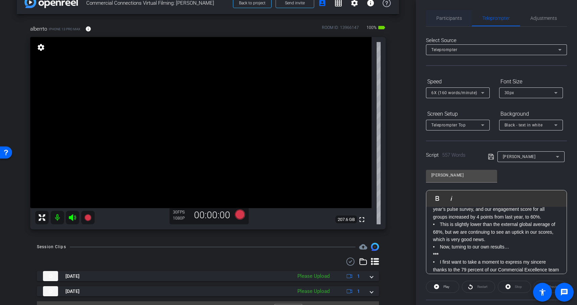
click at [438, 13] on span "Participants" at bounding box center [450, 18] width 26 height 16
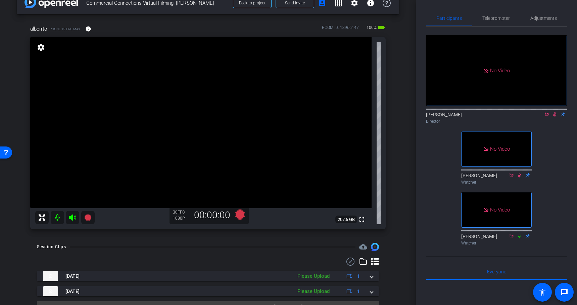
click at [552, 112] on icon at bounding box center [554, 114] width 5 height 5
click at [548, 112] on icon at bounding box center [546, 114] width 5 height 5
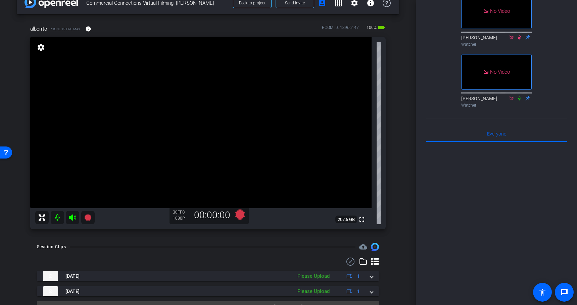
scroll to position [30, 0]
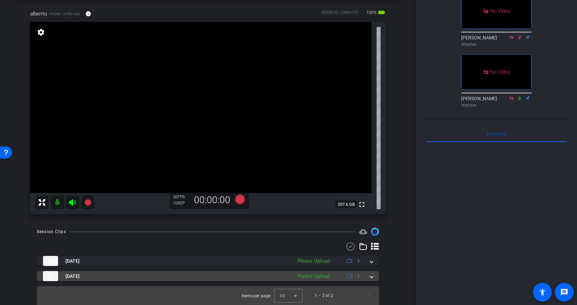
click at [373, 274] on span at bounding box center [371, 275] width 3 height 7
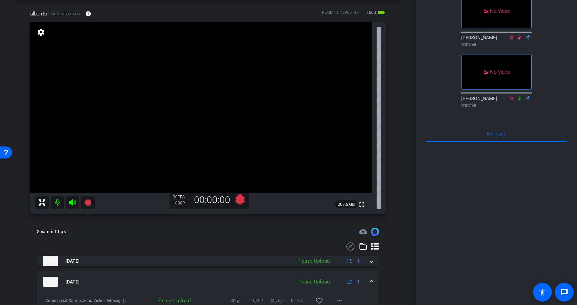
scroll to position [64, 0]
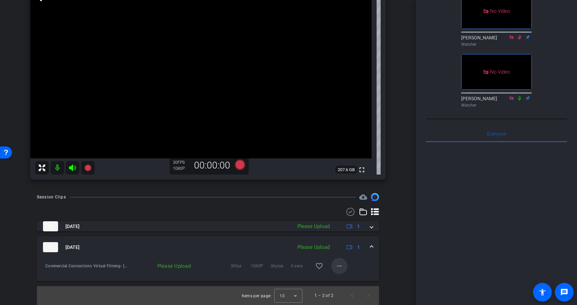
click at [340, 268] on mat-icon "more_horiz" at bounding box center [339, 266] width 8 height 8
click at [346, 279] on span "Upload" at bounding box center [350, 280] width 27 height 8
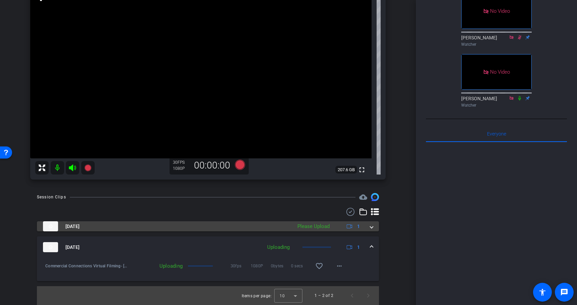
click at [371, 228] on span at bounding box center [371, 226] width 3 height 7
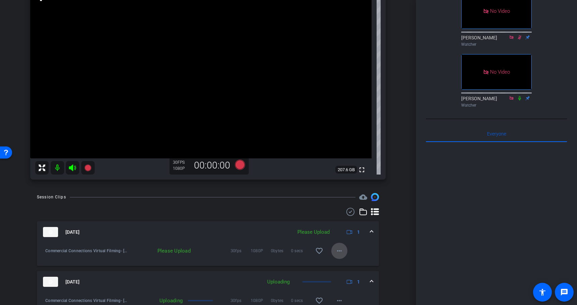
click at [334, 251] on span at bounding box center [339, 250] width 16 height 16
click at [345, 265] on span "Upload" at bounding box center [350, 265] width 27 height 8
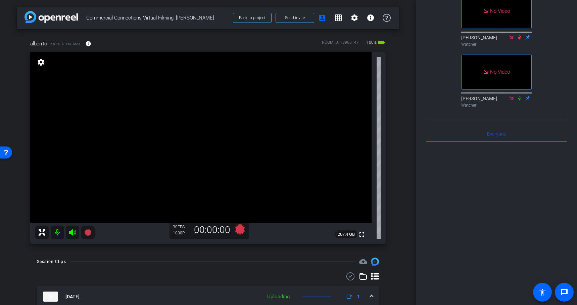
scroll to position [0, 0]
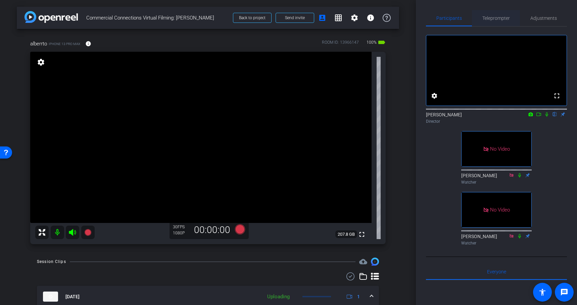
click at [501, 18] on span "Teleprompter" at bounding box center [497, 18] width 28 height 5
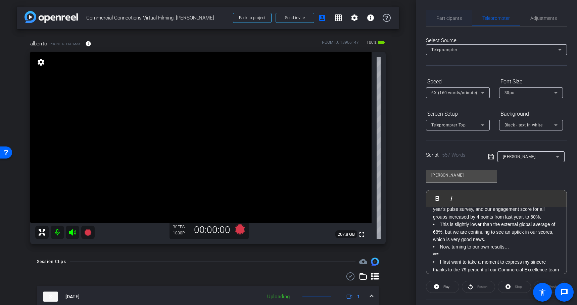
click at [440, 22] on span "Participants" at bounding box center [450, 18] width 26 height 16
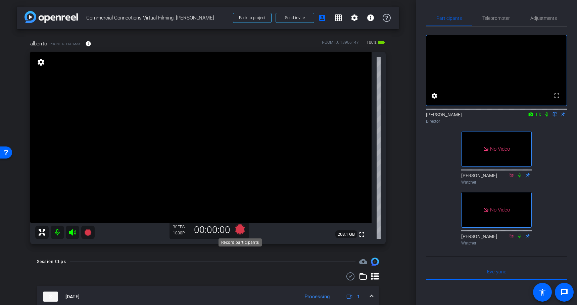
click at [238, 228] on icon at bounding box center [240, 229] width 10 height 10
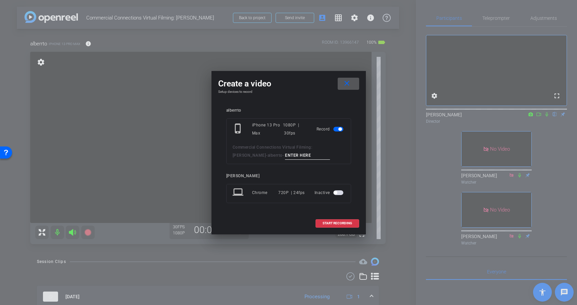
click at [285, 153] on input at bounding box center [307, 155] width 45 height 8
type input "Pickup"
click at [343, 222] on span "START RECORDING" at bounding box center [338, 222] width 30 height 3
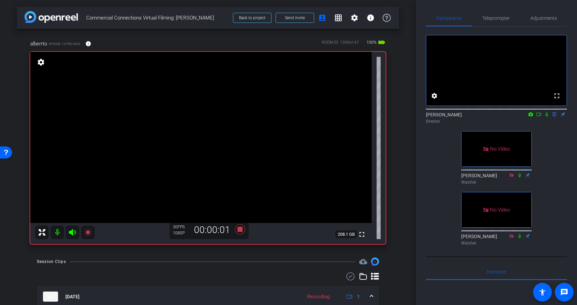
click at [539, 117] on mat-icon at bounding box center [539, 114] width 8 height 6
click at [546, 116] on icon at bounding box center [547, 114] width 4 height 4
click at [521, 177] on icon at bounding box center [519, 175] width 5 height 5
click at [239, 228] on icon at bounding box center [240, 229] width 10 height 10
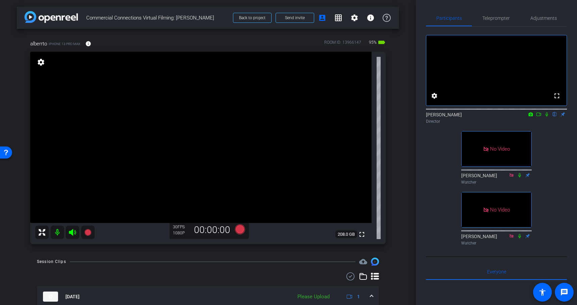
click at [560, 151] on div "fullscreen settings [PERSON_NAME] flip Director No Video [PERSON_NAME] Watcher …" at bounding box center [496, 137] width 141 height 221
click at [441, 168] on div "fullscreen settings [PERSON_NAME] flip Director No Video [PERSON_NAME] Watcher …" at bounding box center [496, 137] width 141 height 221
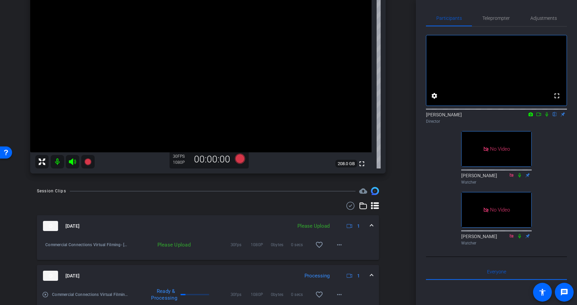
scroll to position [71, 0]
click at [342, 242] on mat-icon "more_horiz" at bounding box center [339, 244] width 8 height 8
click at [348, 254] on span "Upload" at bounding box center [350, 258] width 27 height 8
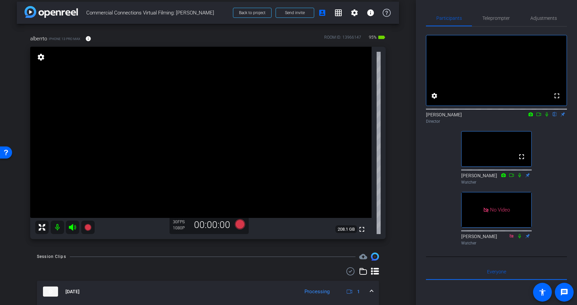
scroll to position [0, 0]
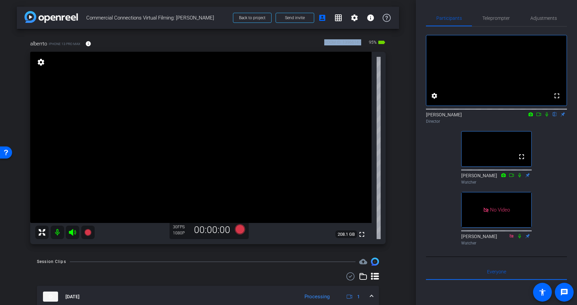
drag, startPoint x: 326, startPoint y: 43, endPoint x: 361, endPoint y: 43, distance: 35.3
click at [361, 43] on div "ROOM ID: 13966147" at bounding box center [342, 44] width 37 height 10
click at [396, 45] on div "alberrto iPhone 13 Pro Max info ROOM ID: 13966147 95% battery_std fullscreen se…" at bounding box center [208, 140] width 382 height 222
click at [495, 16] on span "Teleprompter" at bounding box center [497, 18] width 28 height 5
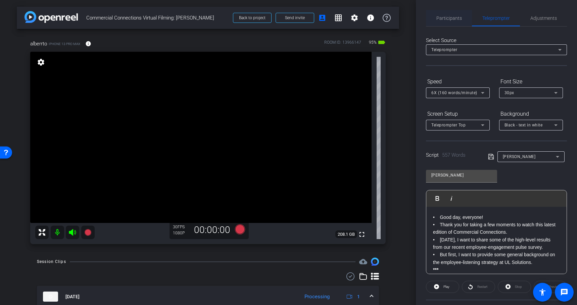
click at [457, 20] on span "Participants" at bounding box center [450, 18] width 26 height 5
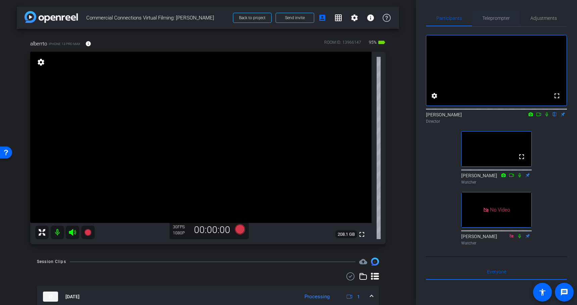
click at [506, 25] on span "Teleprompter" at bounding box center [497, 18] width 28 height 16
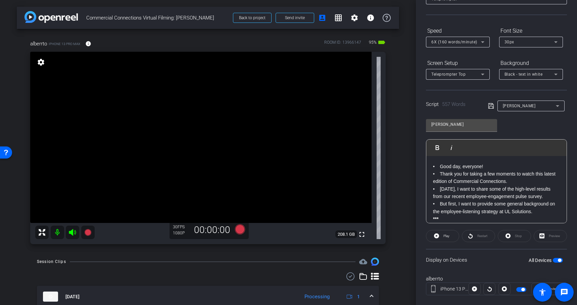
scroll to position [53, 0]
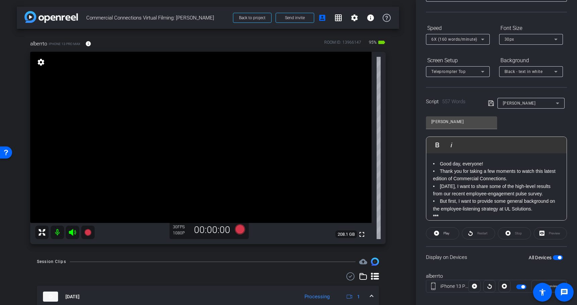
click at [557, 258] on span "button" at bounding box center [558, 257] width 10 height 5
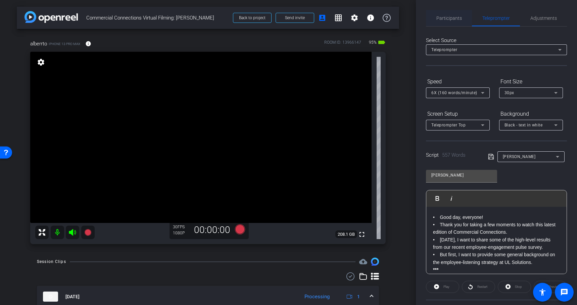
click at [451, 23] on span "Participants" at bounding box center [450, 18] width 26 height 16
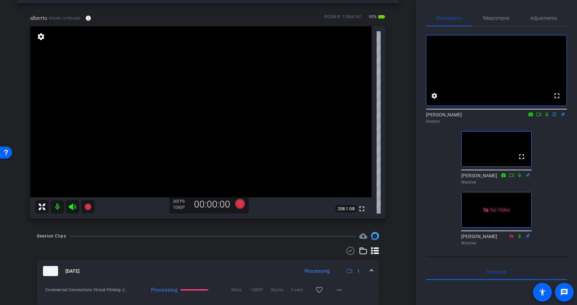
scroll to position [31, 0]
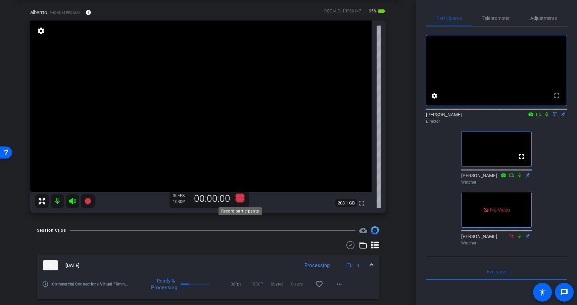
click at [241, 199] on icon at bounding box center [240, 198] width 10 height 10
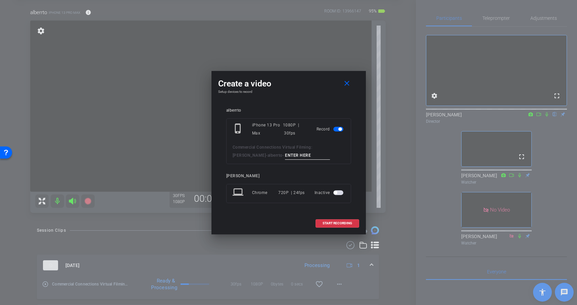
click at [285, 152] on input at bounding box center [307, 155] width 45 height 8
type input "Intro Freeflow"
click at [344, 221] on span "START RECORDING" at bounding box center [338, 222] width 30 height 3
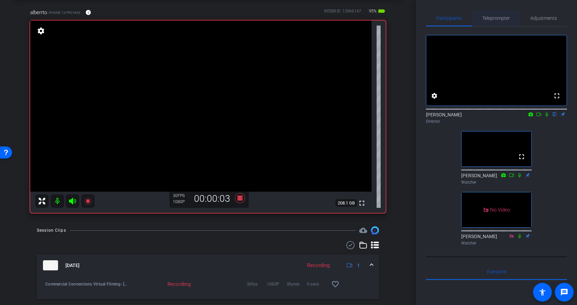
click at [500, 19] on span "Teleprompter" at bounding box center [497, 18] width 28 height 5
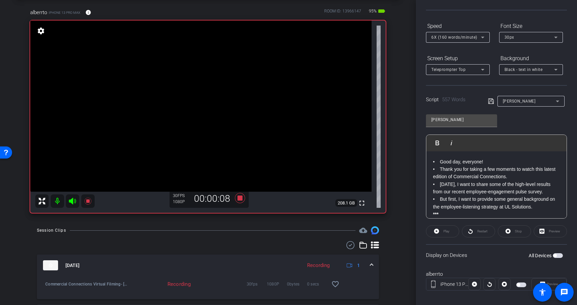
scroll to position [62, 0]
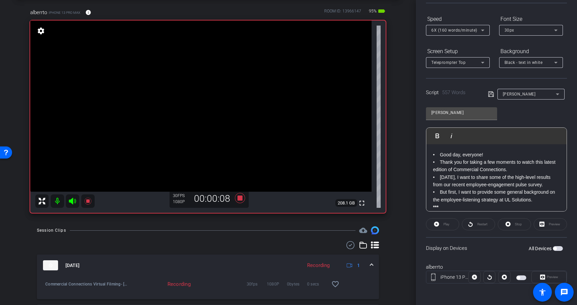
click at [558, 251] on div "All Devices" at bounding box center [546, 248] width 34 height 7
click at [558, 248] on span "button" at bounding box center [558, 248] width 10 height 5
click at [554, 278] on span "Preview" at bounding box center [552, 277] width 11 height 4
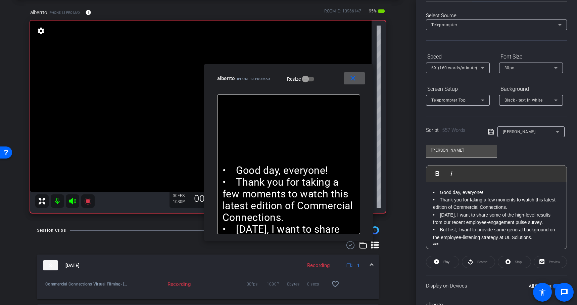
scroll to position [0, 0]
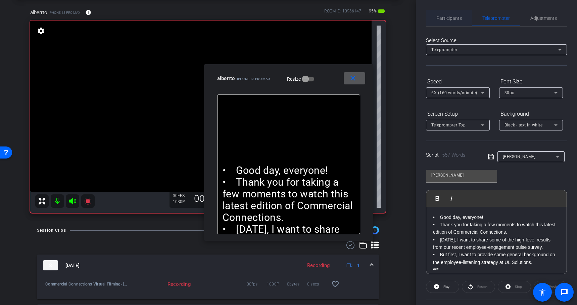
click at [454, 19] on span "Participants" at bounding box center [450, 18] width 26 height 5
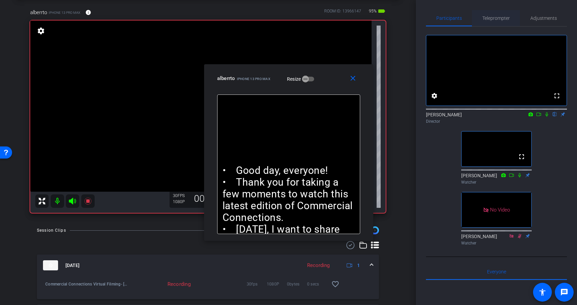
click at [498, 17] on span "Teleprompter" at bounding box center [497, 18] width 28 height 5
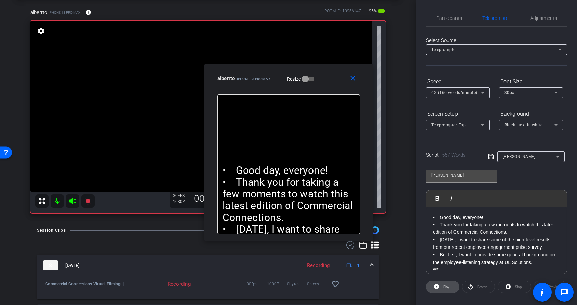
click at [431, 282] on span at bounding box center [442, 286] width 33 height 16
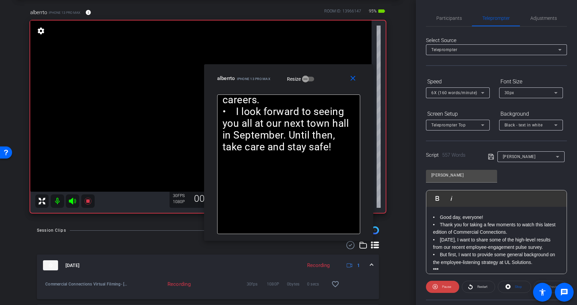
click at [480, 93] on icon at bounding box center [483, 93] width 8 height 8
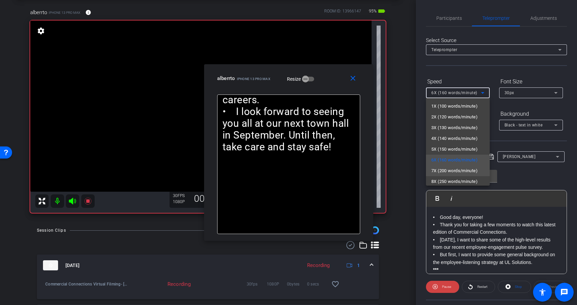
click at [458, 173] on span "7X (200 words/minute)" at bounding box center [455, 171] width 46 height 8
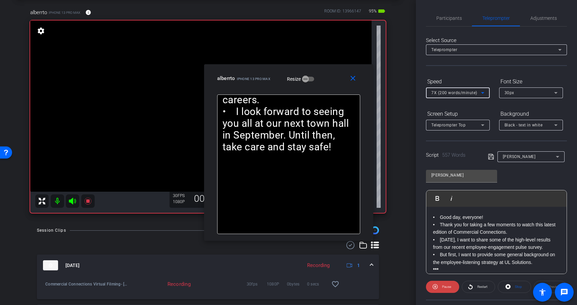
click at [467, 92] on span "7X (200 words/minute)" at bounding box center [455, 92] width 46 height 5
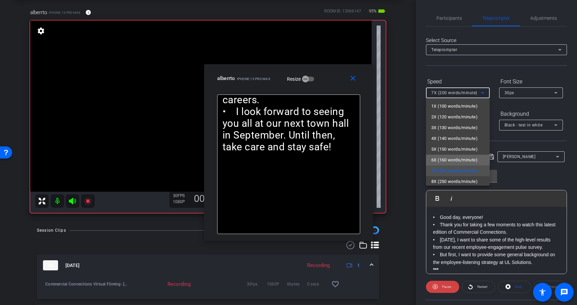
click at [461, 160] on span "6X (160 words/minute)" at bounding box center [455, 160] width 46 height 8
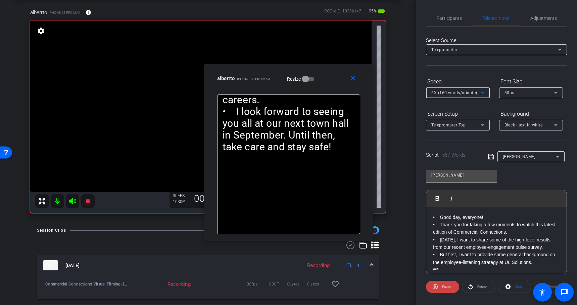
click at [478, 93] on div "6X (160 words/minute)" at bounding box center [457, 92] width 50 height 8
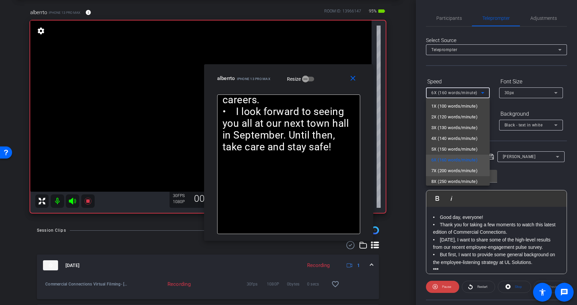
click at [470, 171] on span "7X (200 words/minute)" at bounding box center [455, 171] width 46 height 8
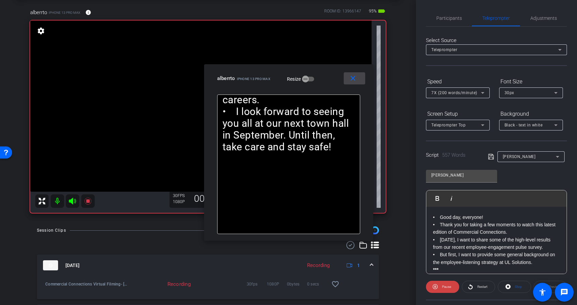
click at [353, 80] on mat-icon "close" at bounding box center [353, 78] width 8 height 8
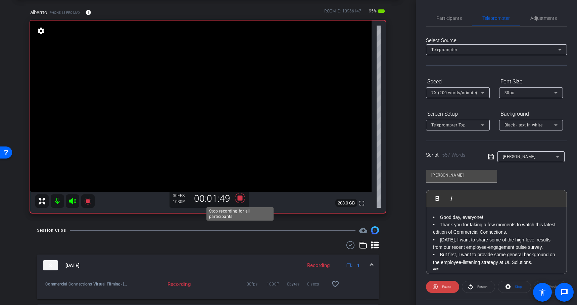
click at [240, 198] on icon at bounding box center [240, 198] width 10 height 10
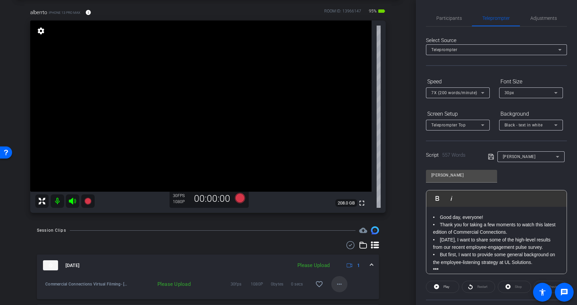
click at [338, 283] on mat-icon "more_horiz" at bounding box center [339, 284] width 8 height 8
click at [347, 251] on span "Upload" at bounding box center [350, 253] width 27 height 8
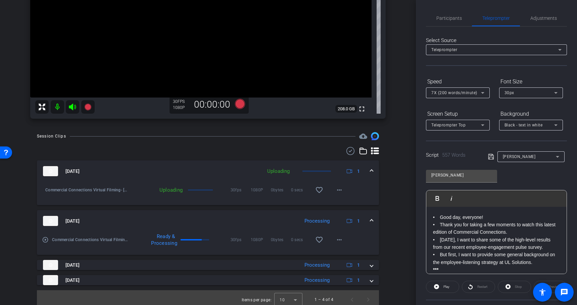
scroll to position [129, 0]
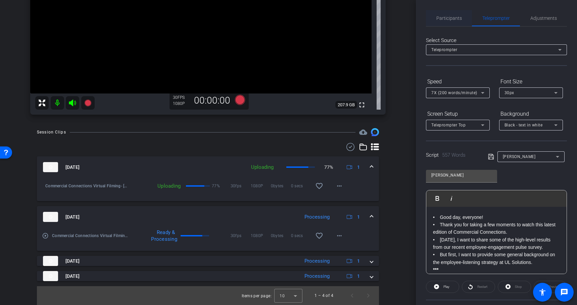
click at [454, 21] on span "Participants" at bounding box center [450, 18] width 26 height 16
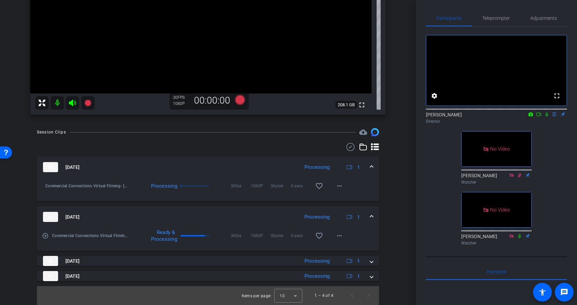
scroll to position [0, 0]
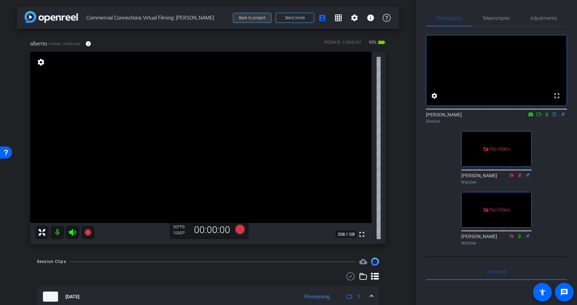
click at [251, 18] on span "Back to project" at bounding box center [252, 17] width 27 height 5
